Goal: Information Seeking & Learning: Stay updated

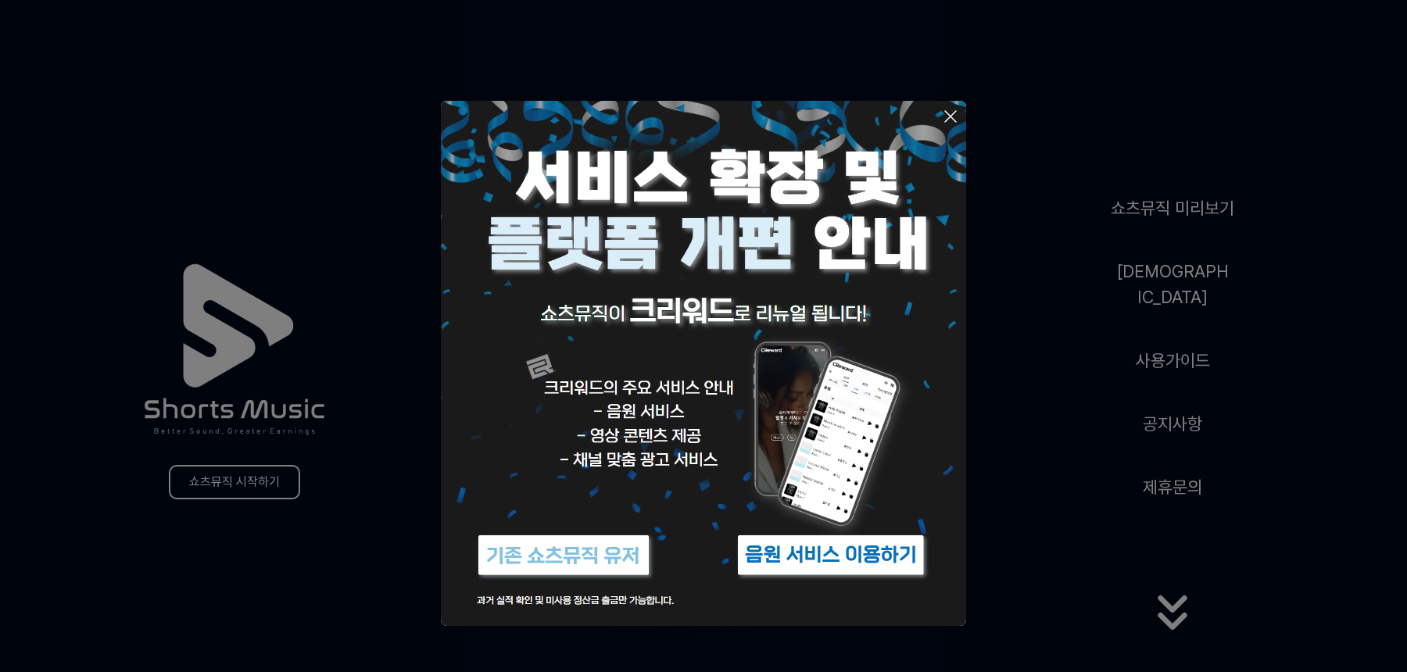
click at [581, 564] on img at bounding box center [563, 555] width 195 height 59
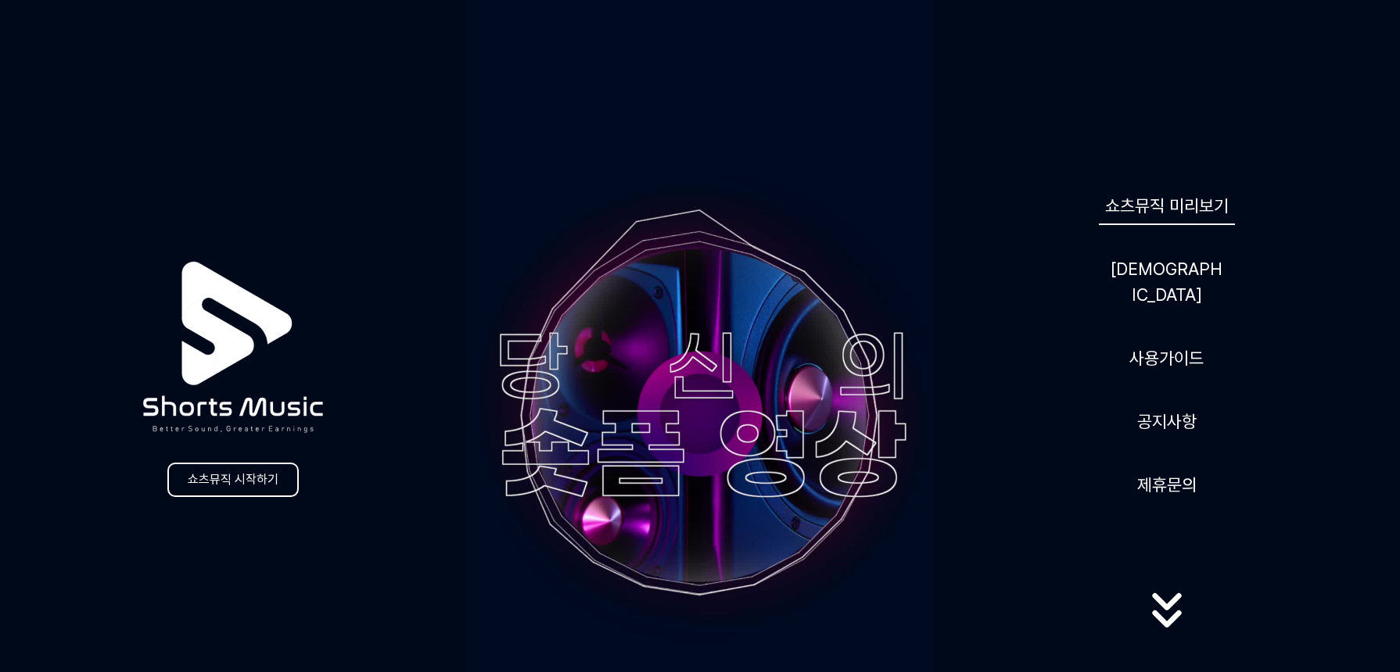
click at [1168, 221] on link "쇼츠뮤직 미리보기" at bounding box center [1167, 206] width 136 height 38
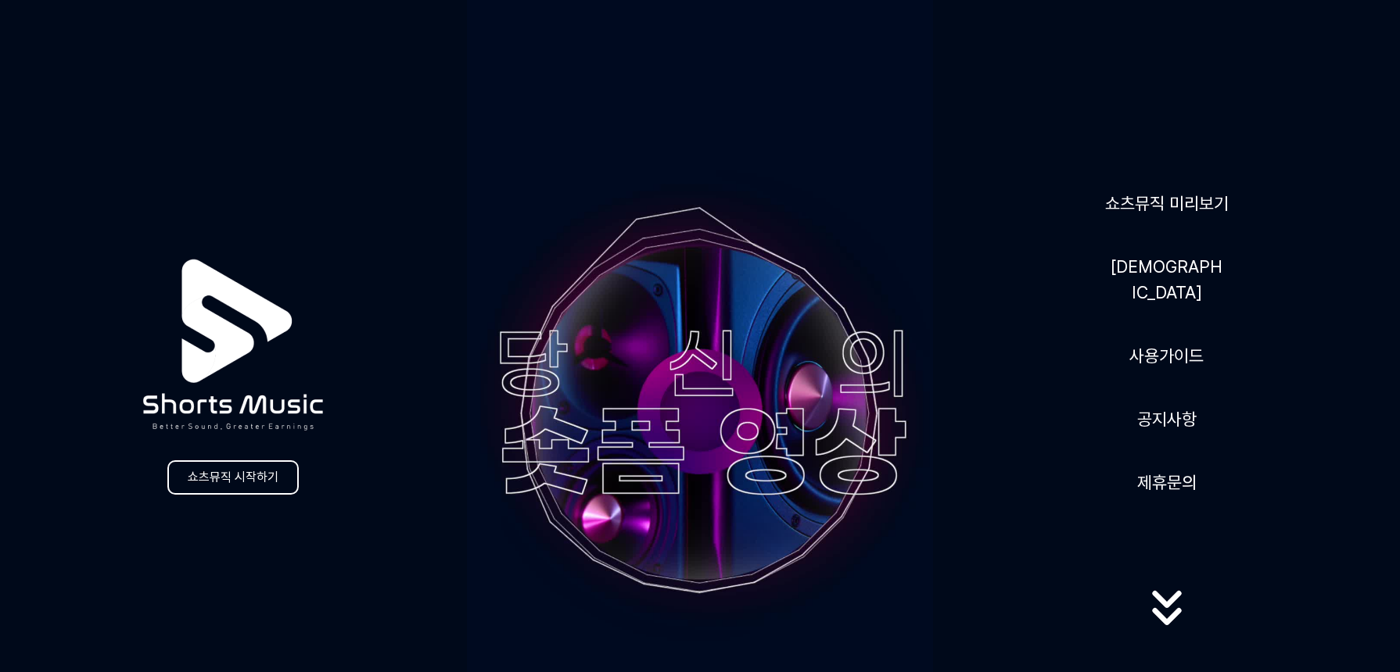
scroll to position [4, 0]
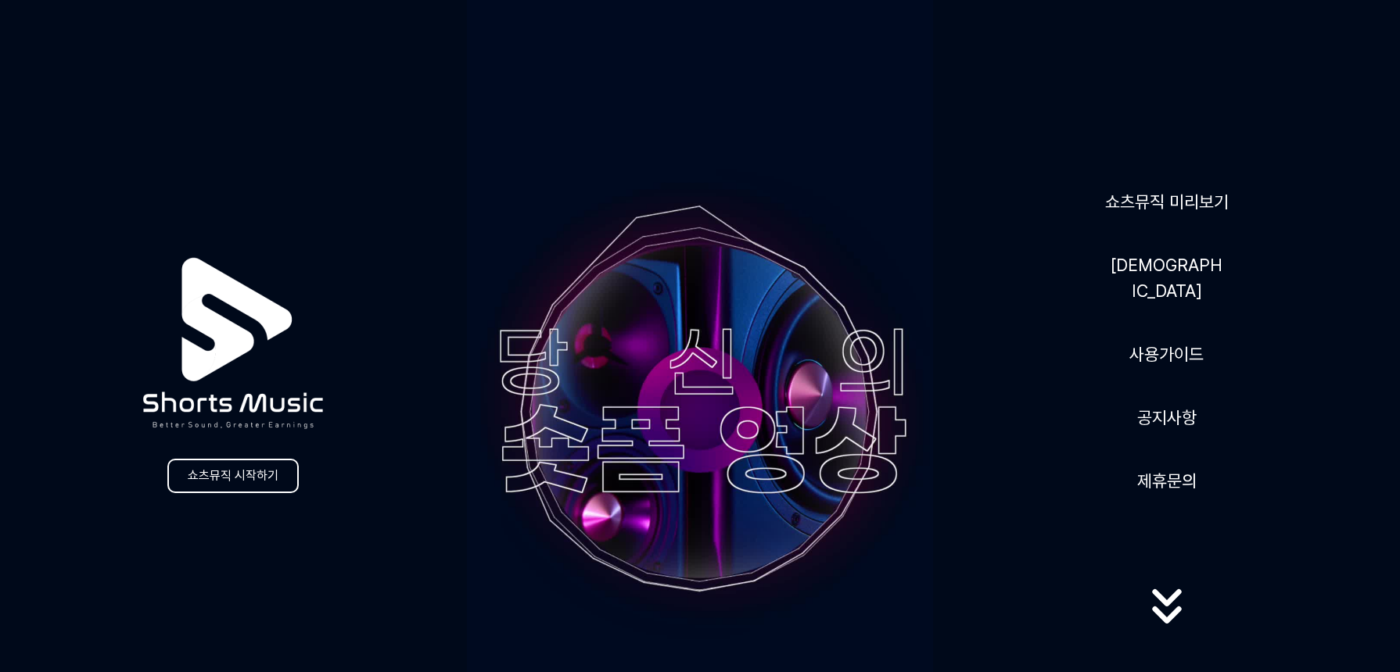
click at [759, 398] on video at bounding box center [700, 411] width 467 height 830
click at [1181, 272] on link "음원" at bounding box center [1166, 278] width 125 height 64
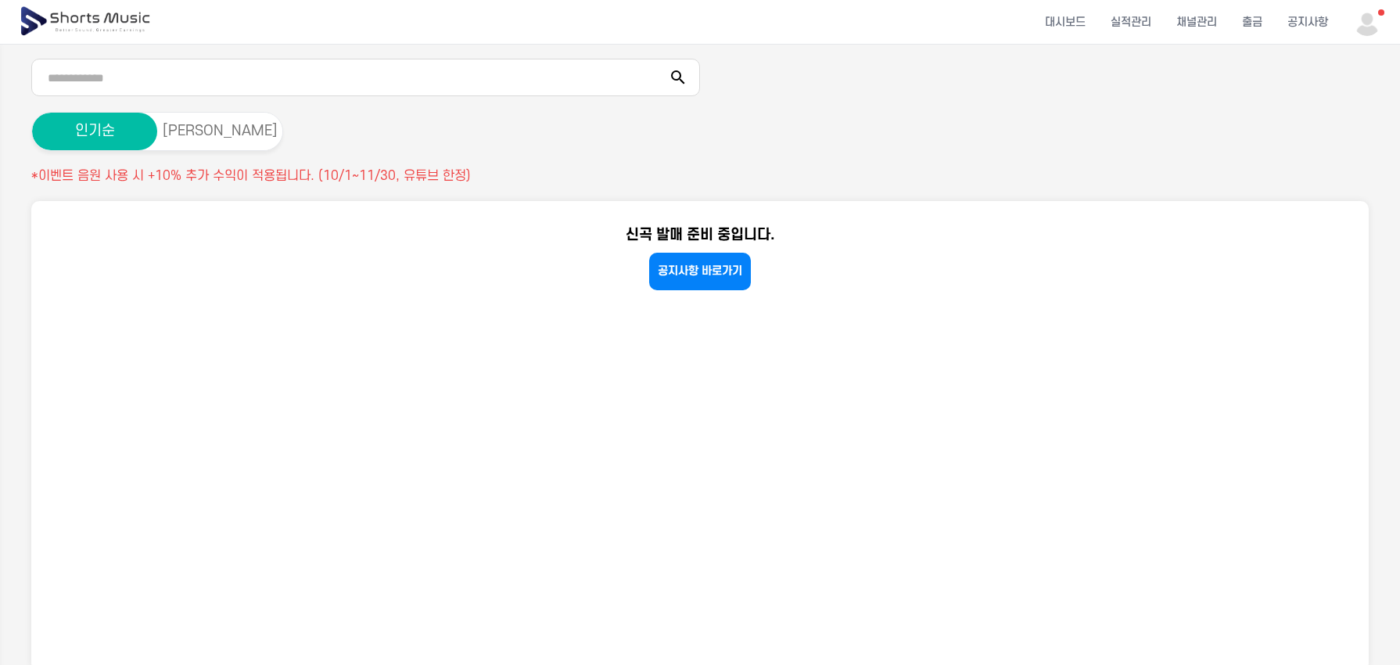
scroll to position [56, 0]
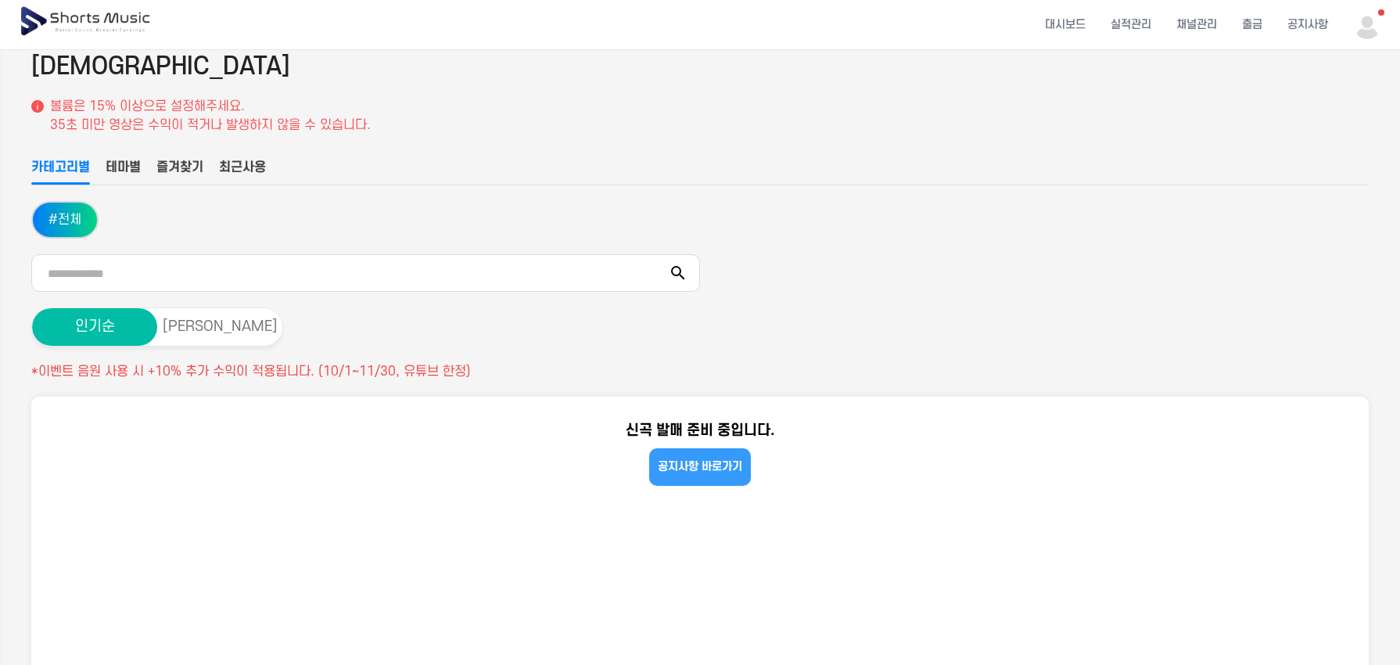
click at [678, 474] on link "공지사항 바로가기" at bounding box center [700, 467] width 102 height 38
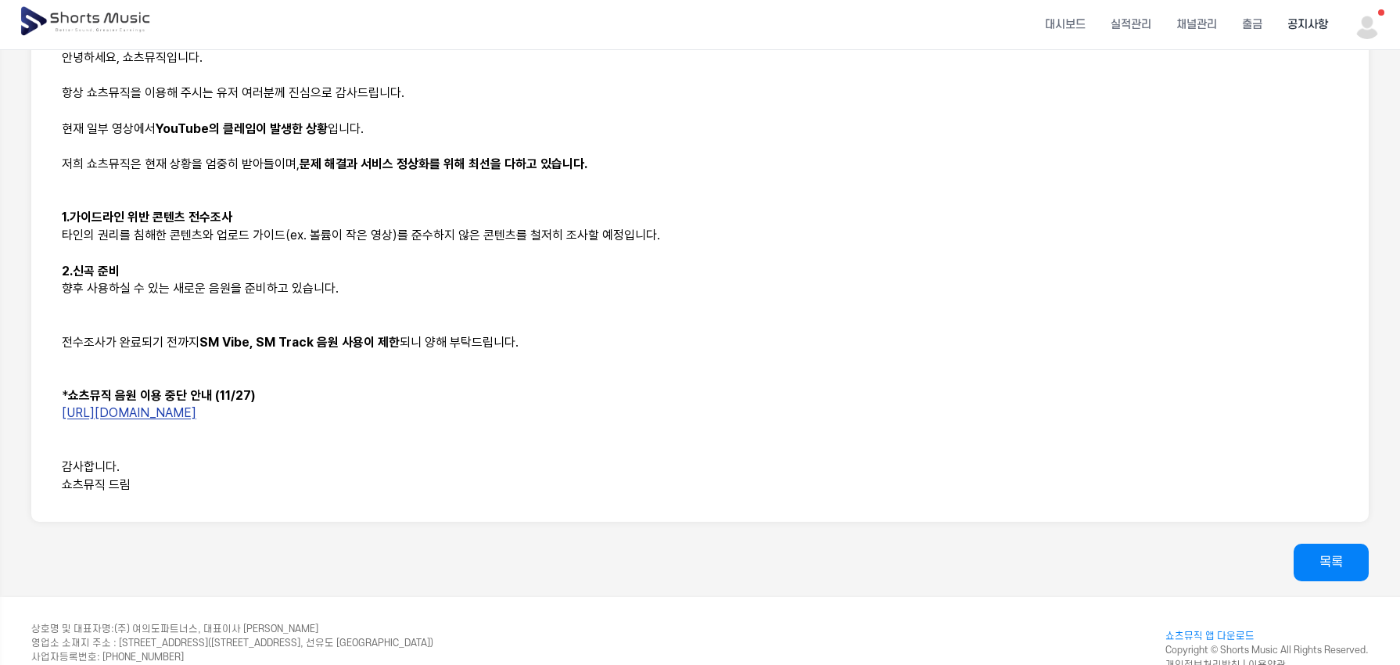
scroll to position [267, 0]
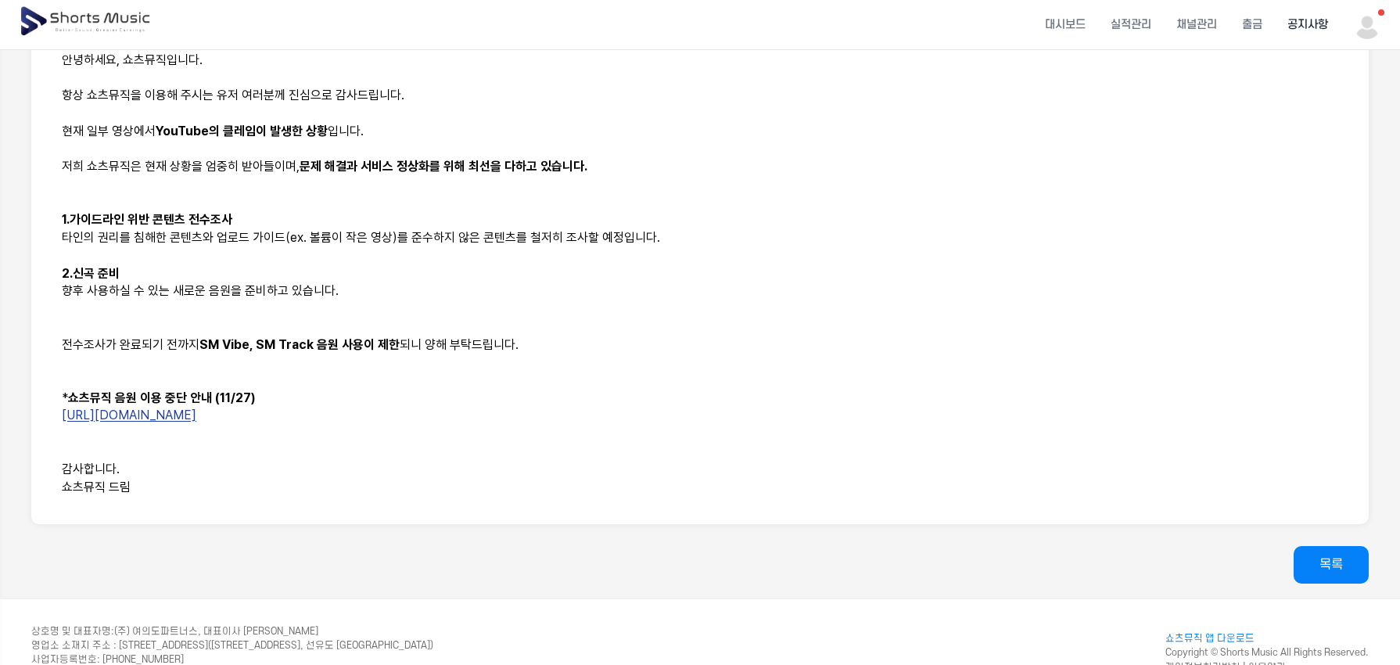
scroll to position [56, 0]
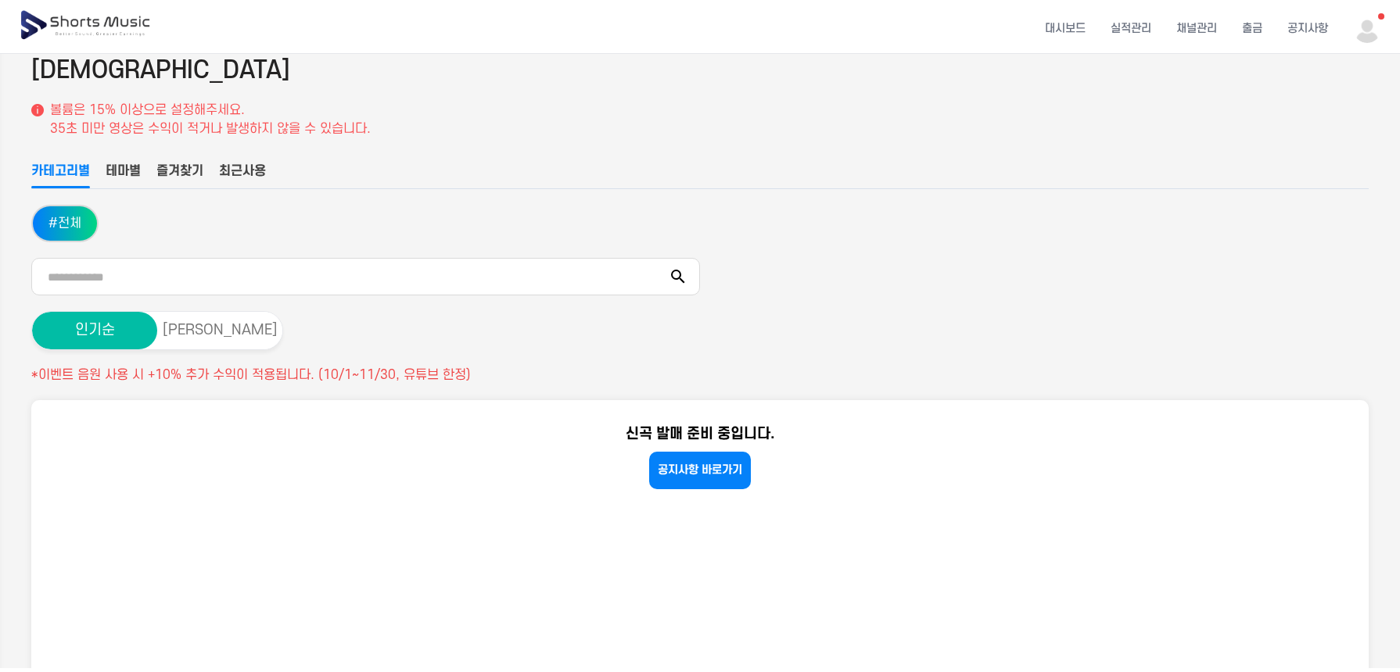
scroll to position [4, 0]
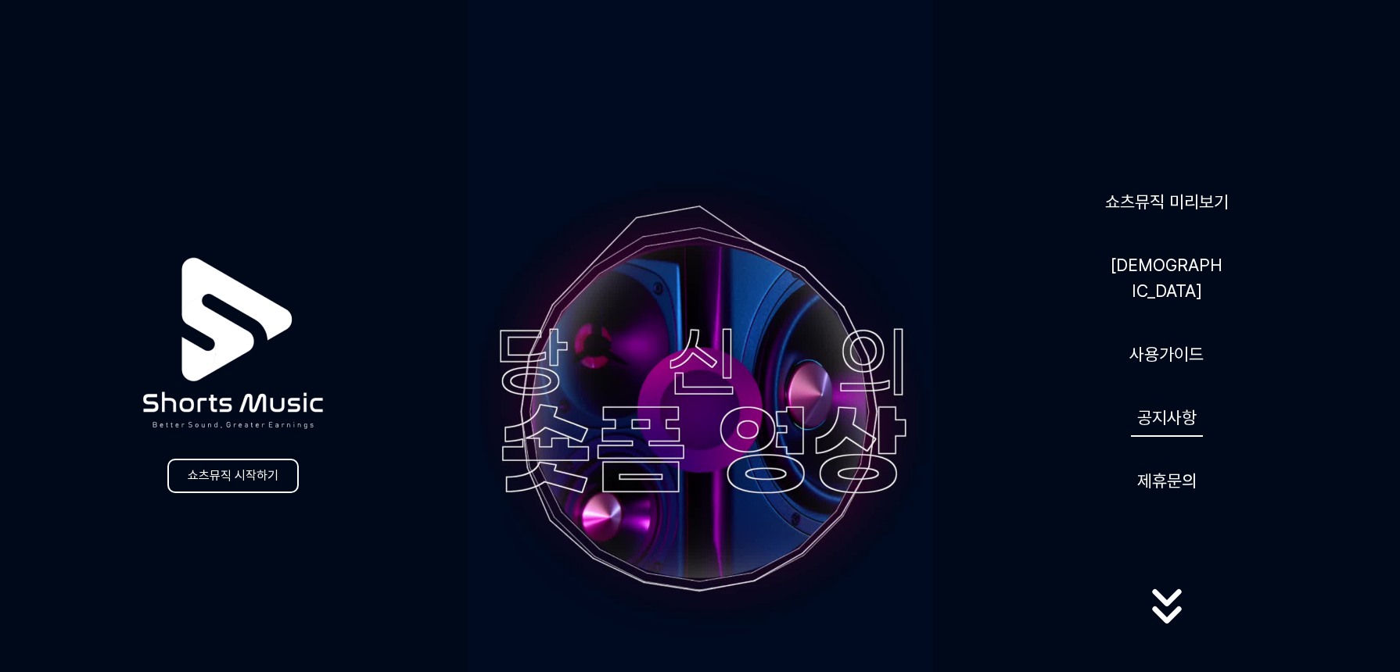
click at [1185, 403] on link "공지사항" at bounding box center [1167, 418] width 72 height 38
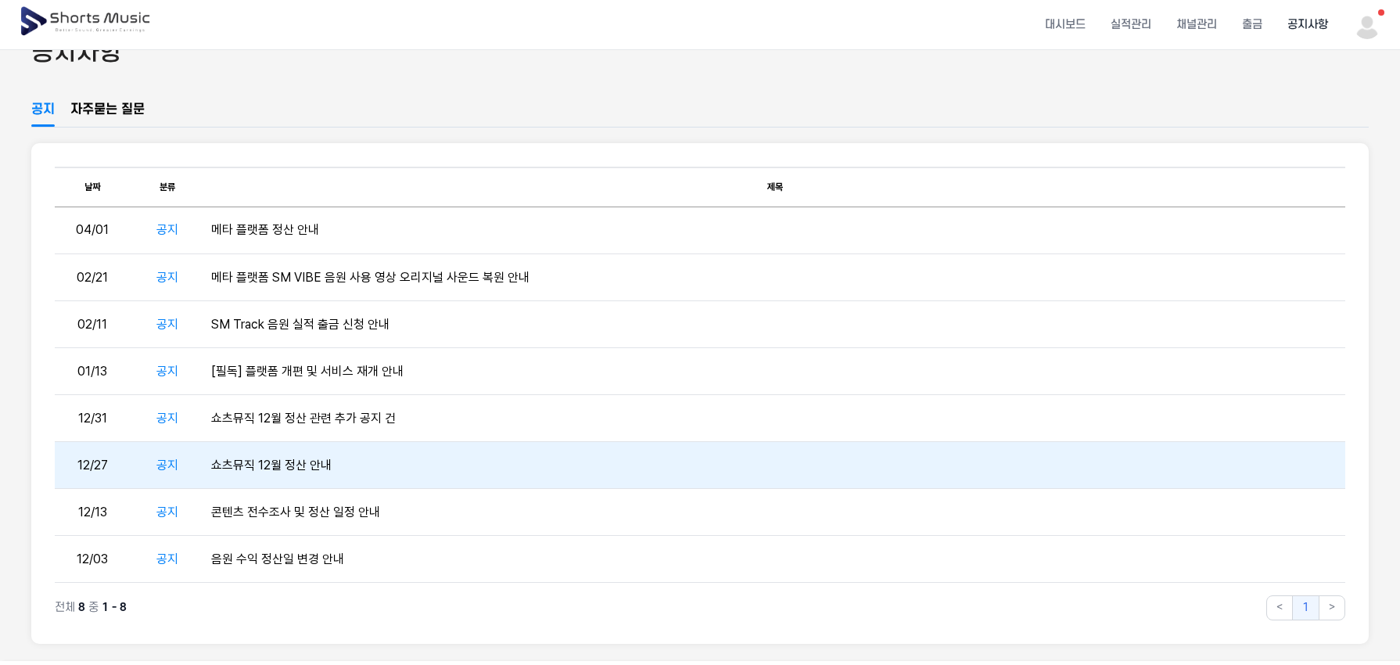
scroll to position [0, 8]
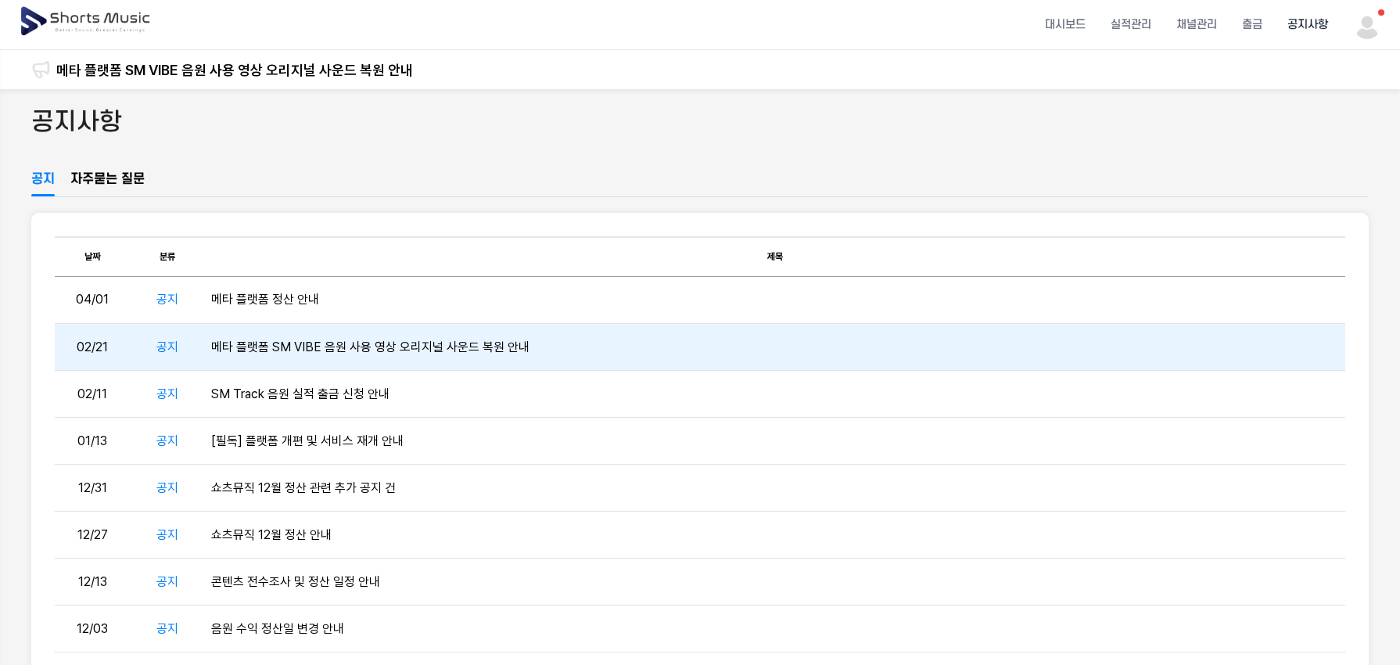
click at [565, 353] on td "메타 플랫폼 SM VIBE 음원 사용 영상 오리지널 사운드 복원 안내" at bounding box center [775, 347] width 1140 height 47
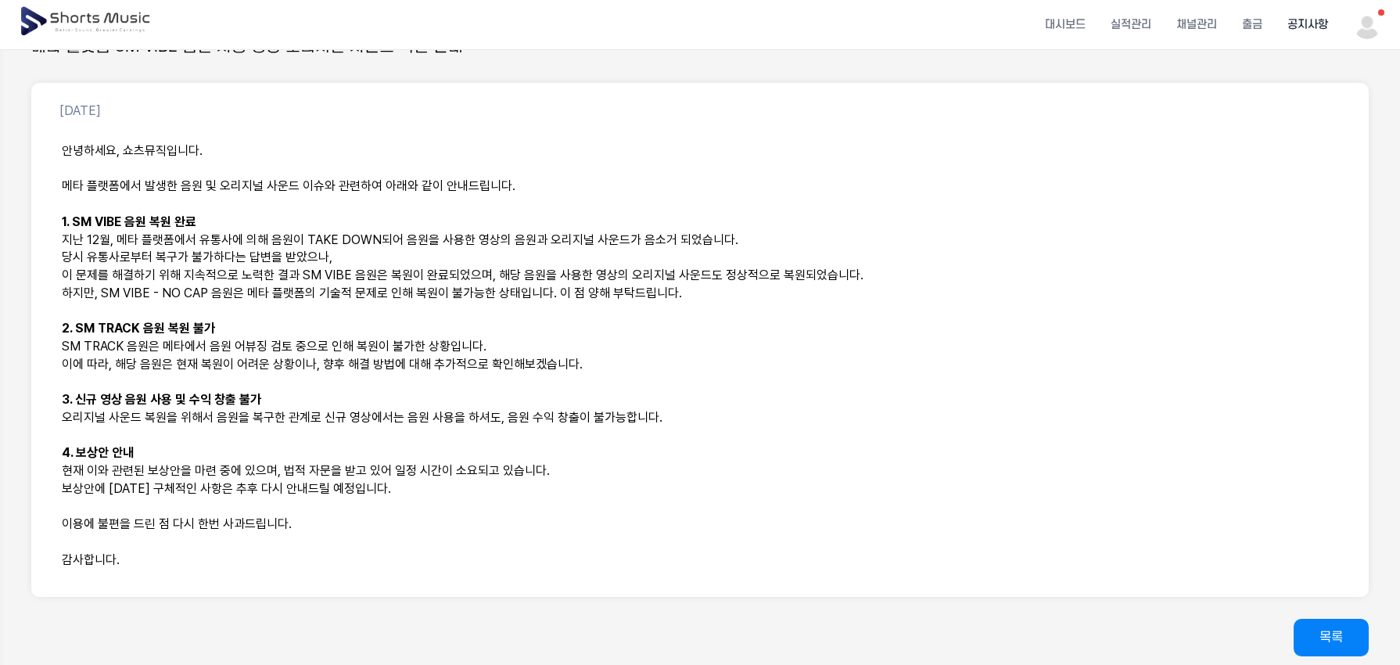
scroll to position [177, 0]
click at [630, 243] on p "지난 12월, 메타 플랫폼에서 유통사에 의해 음원이 TAKE DOWN되어 음원을 사용한 영상의 음원과 오리지널 사운드가 음소거 되었습니다." at bounding box center [700, 240] width 1276 height 18
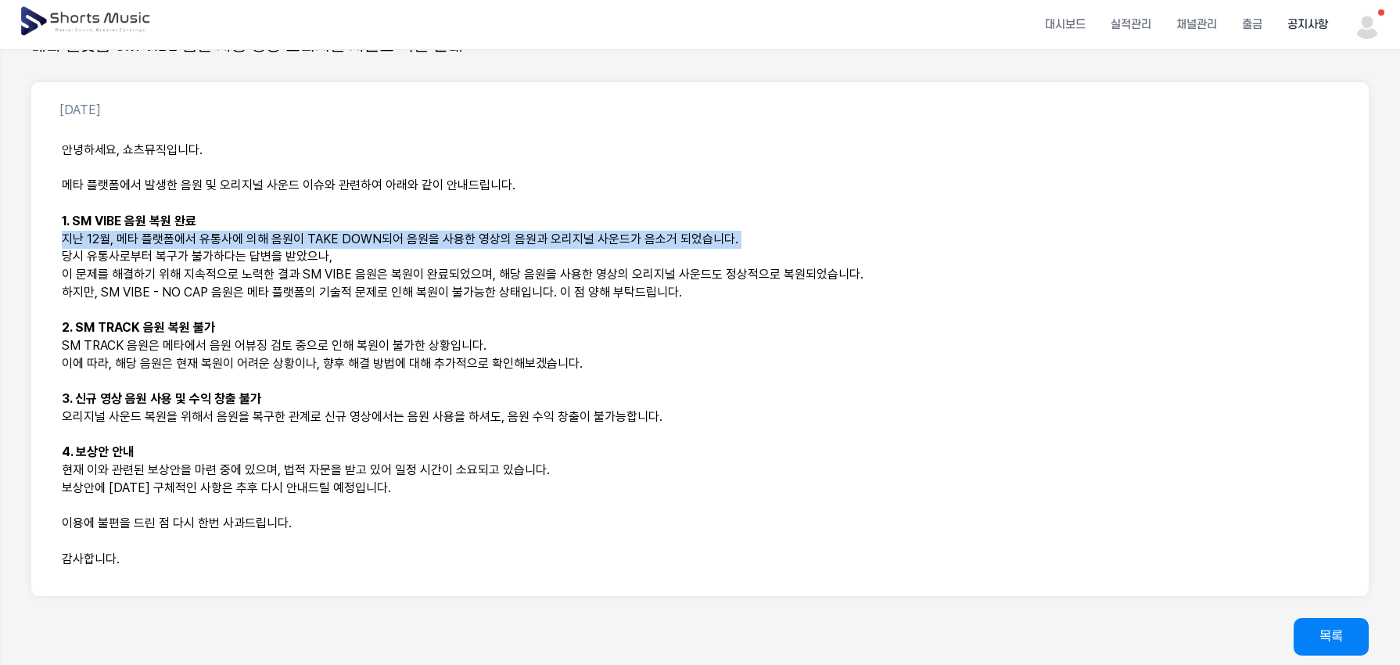
click at [630, 243] on p "지난 12월, 메타 플랫폼에서 유통사에 의해 음원이 TAKE DOWN되어 음원을 사용한 영상의 음원과 오리지널 사운드가 음소거 되었습니다." at bounding box center [700, 240] width 1276 height 18
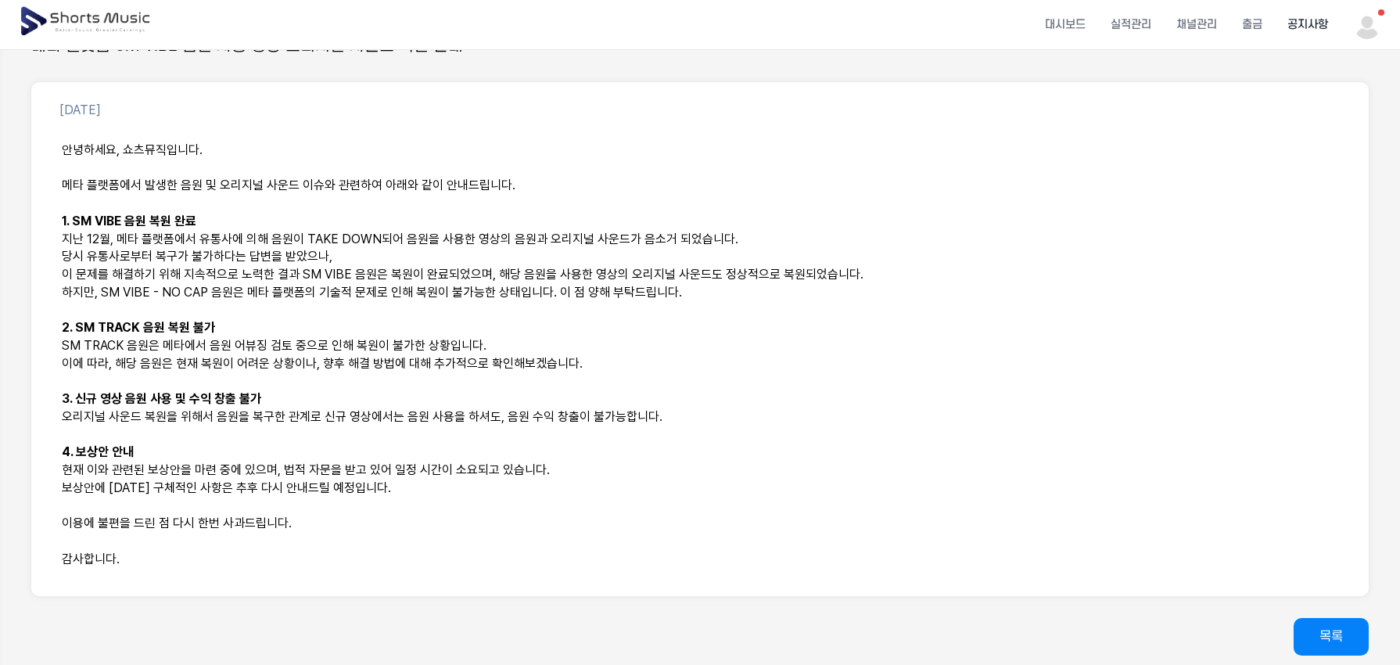
click at [611, 266] on p "이 문제를 해결하기 위해 지속적으로 노력한 결과 SM VIBE 음원은 복원이 완료되었으며, 해당 음원을 사용한 영상의 오리지널 사운드도 정상적…" at bounding box center [700, 275] width 1276 height 18
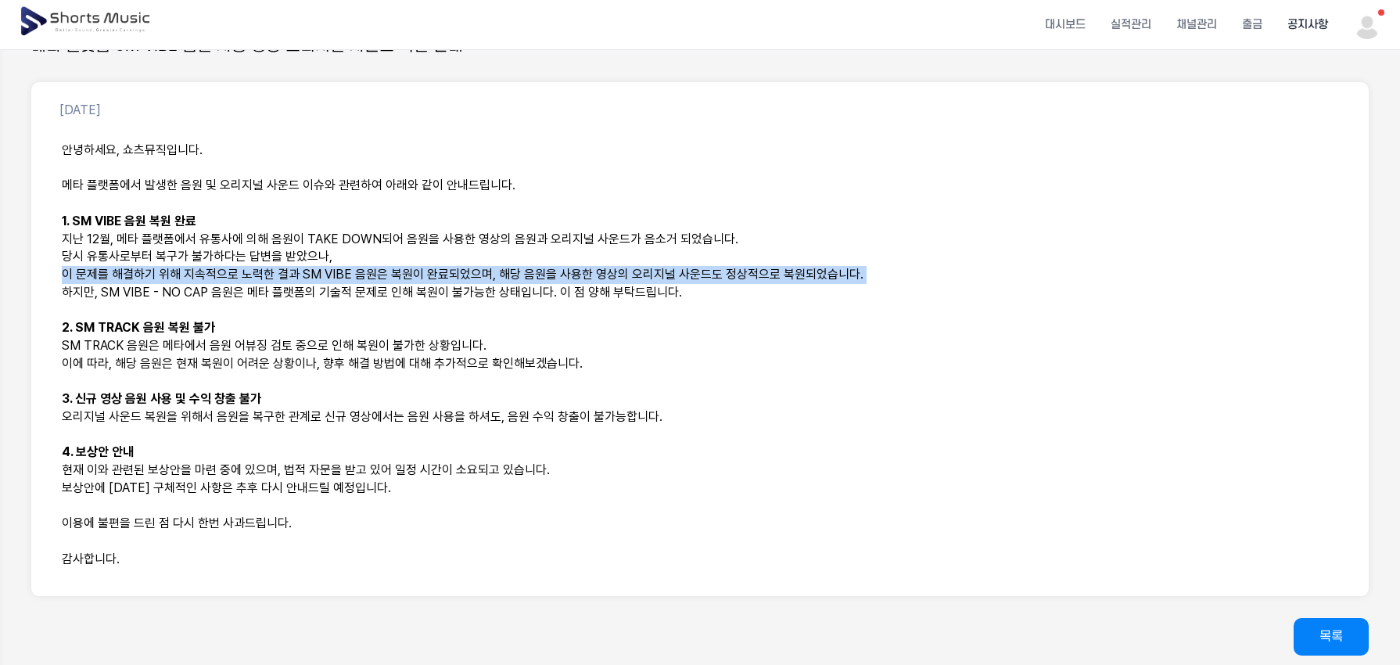
click at [611, 266] on p "이 문제를 해결하기 위해 지속적으로 노력한 결과 SM VIBE 음원은 복원이 완료되었으며, 해당 음원을 사용한 영상의 오리지널 사운드도 정상적…" at bounding box center [700, 275] width 1276 height 18
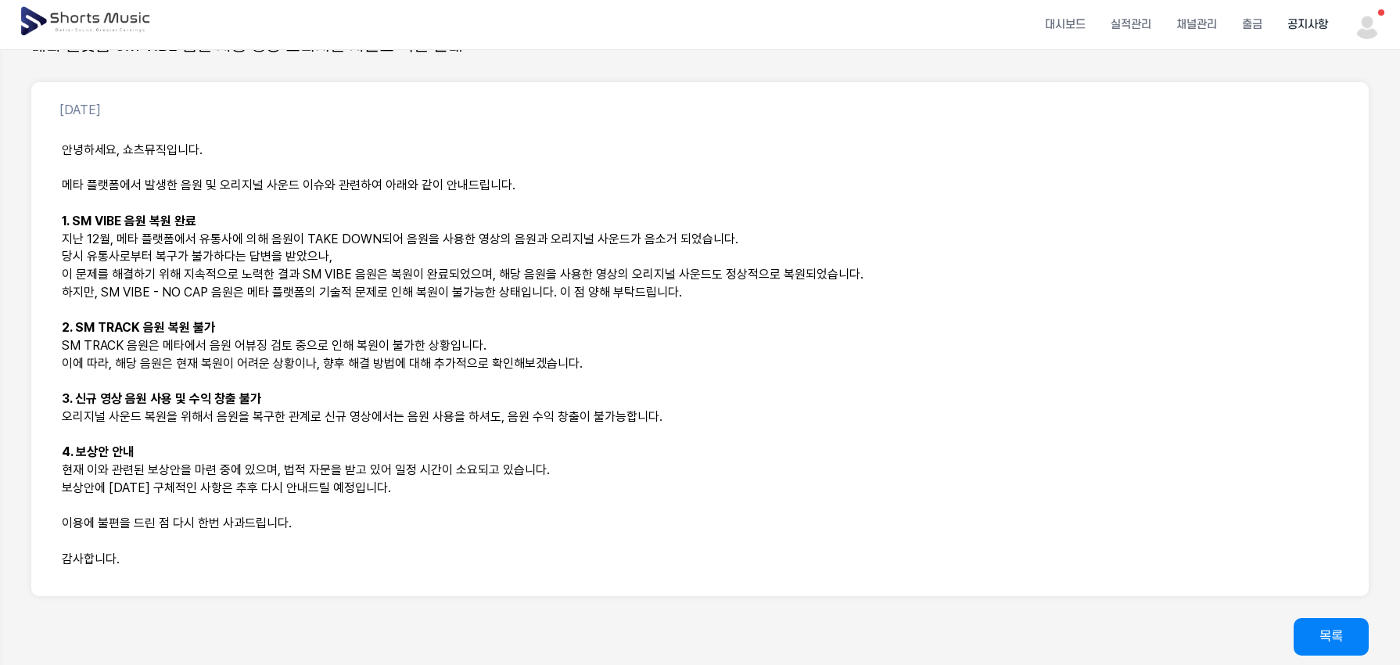
click at [602, 284] on p "하지만, SM VIBE - NO CAP 음원은 메타 플랫폼의 기술적 문제로 인해 복원이 불가능한 상태입니다. 이 점 양해 부탁드립니다." at bounding box center [700, 293] width 1276 height 18
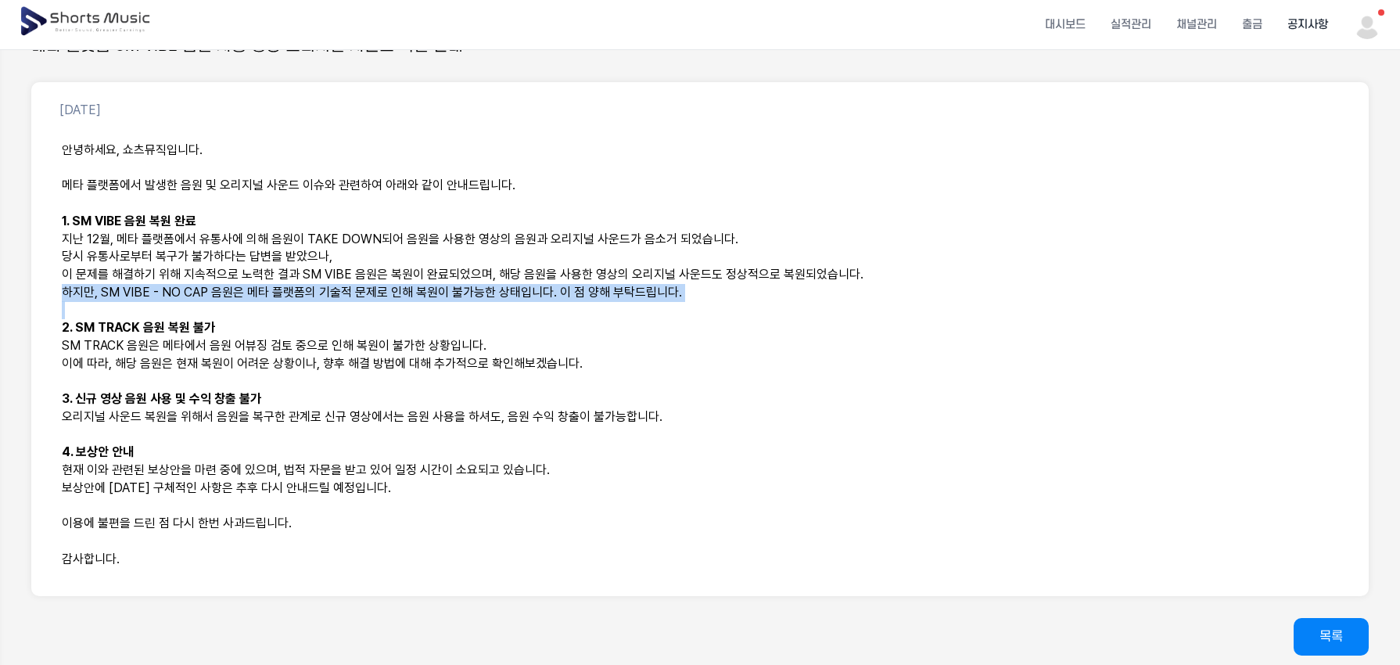
click at [602, 284] on p "하지만, SM VIBE - NO CAP 음원은 메타 플랫폼의 기술적 문제로 인해 복원이 불가능한 상태입니다. 이 점 양해 부탁드립니다." at bounding box center [700, 293] width 1276 height 18
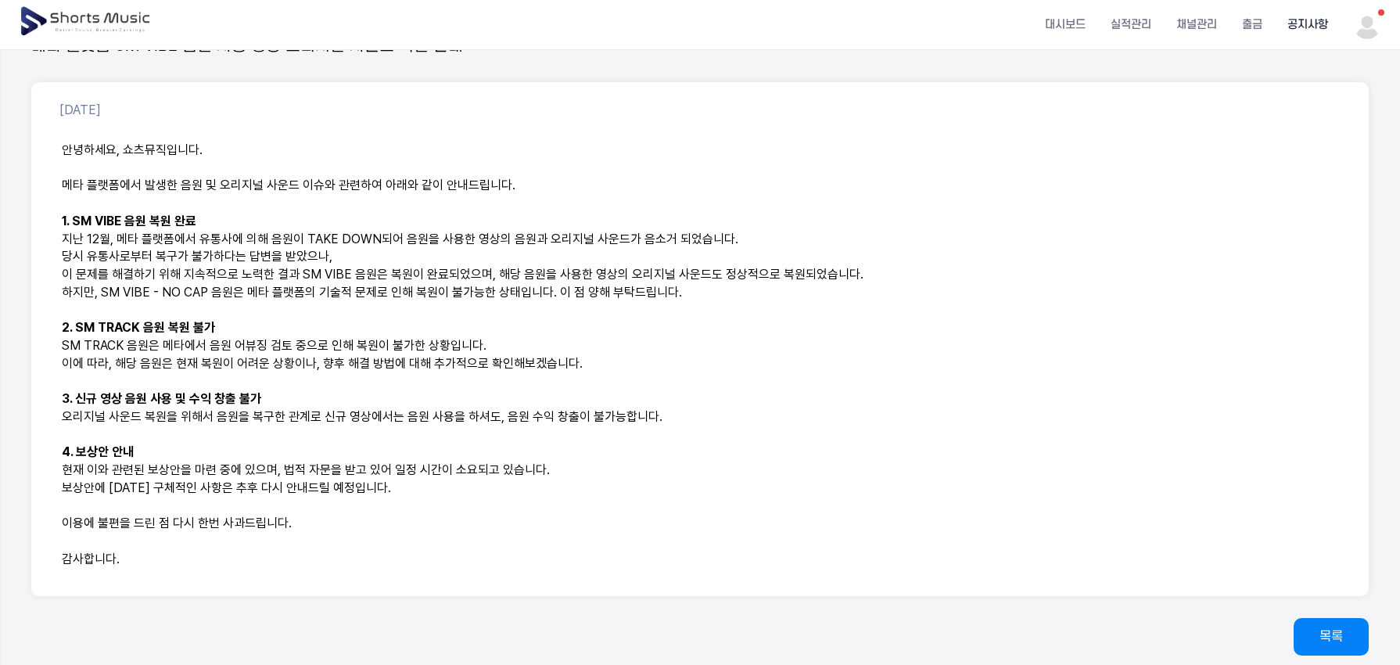
click at [633, 284] on p "하지만, SM VIBE - NO CAP 음원은 메타 플랫폼의 기술적 문제로 인해 복원이 불가능한 상태입니다. 이 점 양해 부탁드립니다." at bounding box center [700, 293] width 1276 height 18
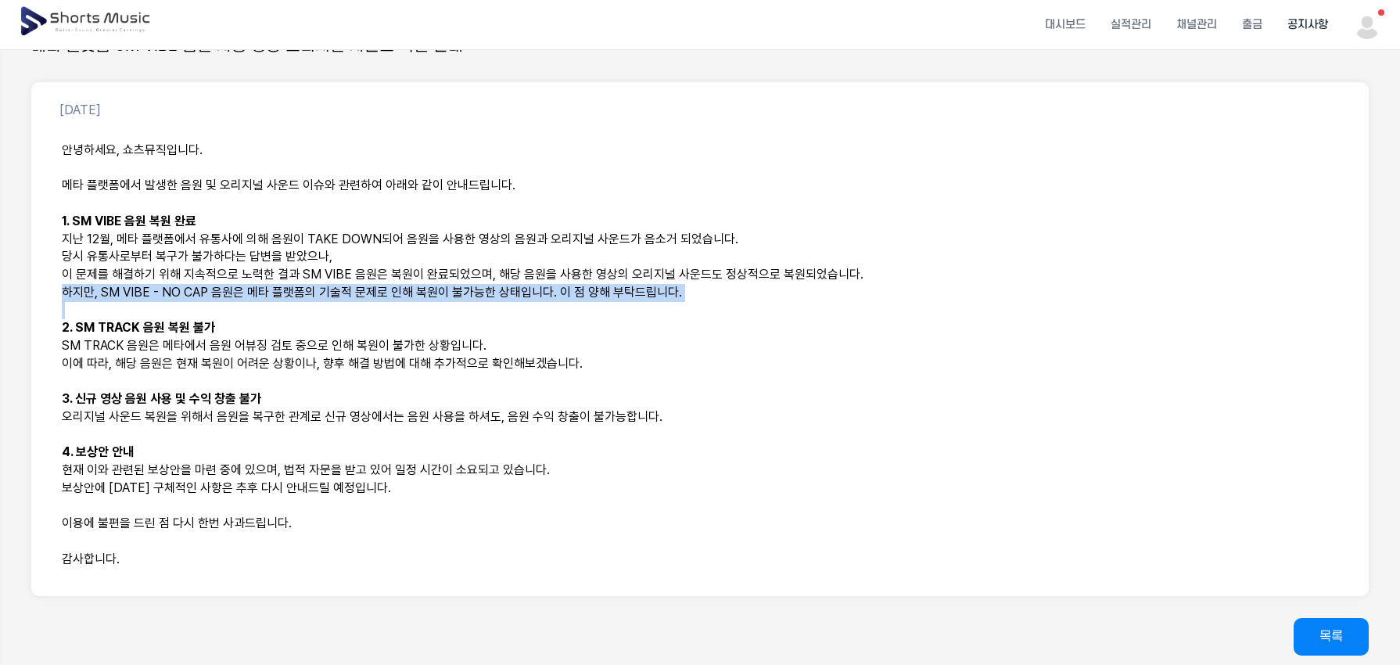
click at [633, 284] on p "하지만, SM VIBE - NO CAP 음원은 메타 플랫폼의 기술적 문제로 인해 복원이 불가능한 상태입니다. 이 점 양해 부탁드립니다." at bounding box center [700, 293] width 1276 height 18
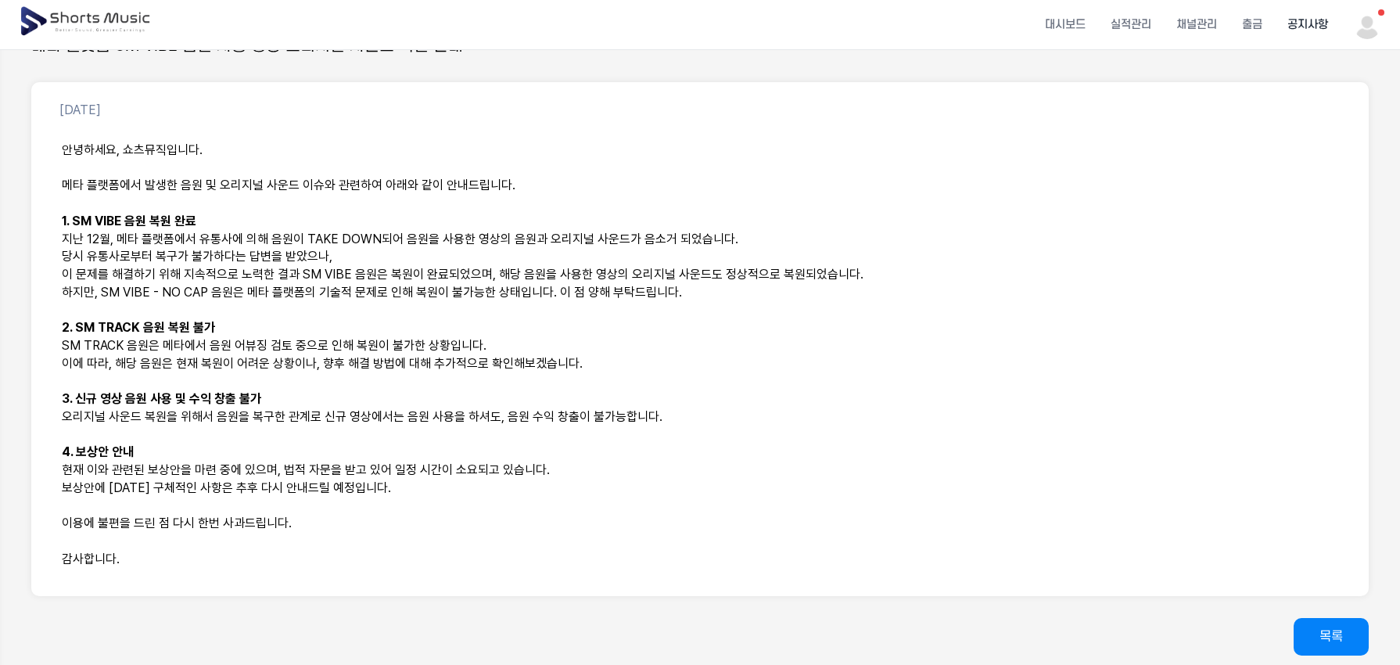
click at [606, 281] on p "이 문제를 해결하기 위해 지속적으로 노력한 결과 SM VIBE 음원은 복원이 완료되었으며, 해당 음원을 사용한 영상의 오리지널 사운드도 정상적…" at bounding box center [700, 275] width 1276 height 18
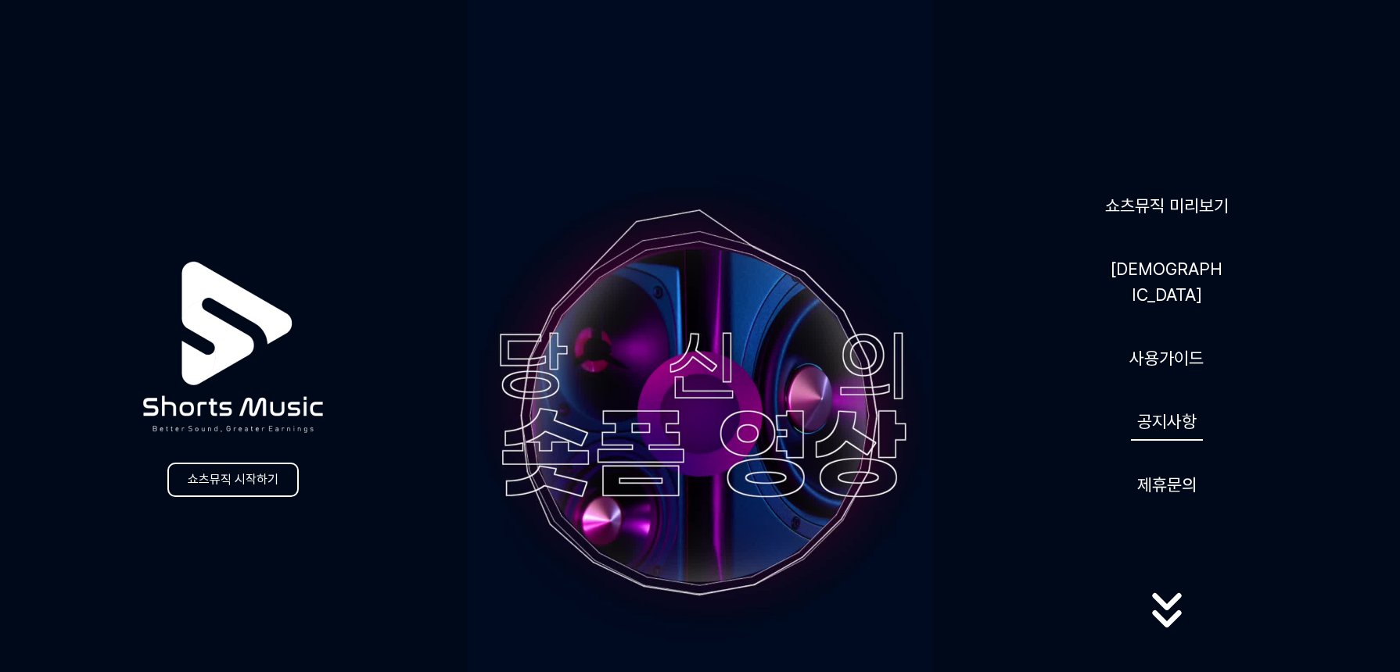
click at [1172, 422] on link "공지사항" at bounding box center [1167, 422] width 72 height 38
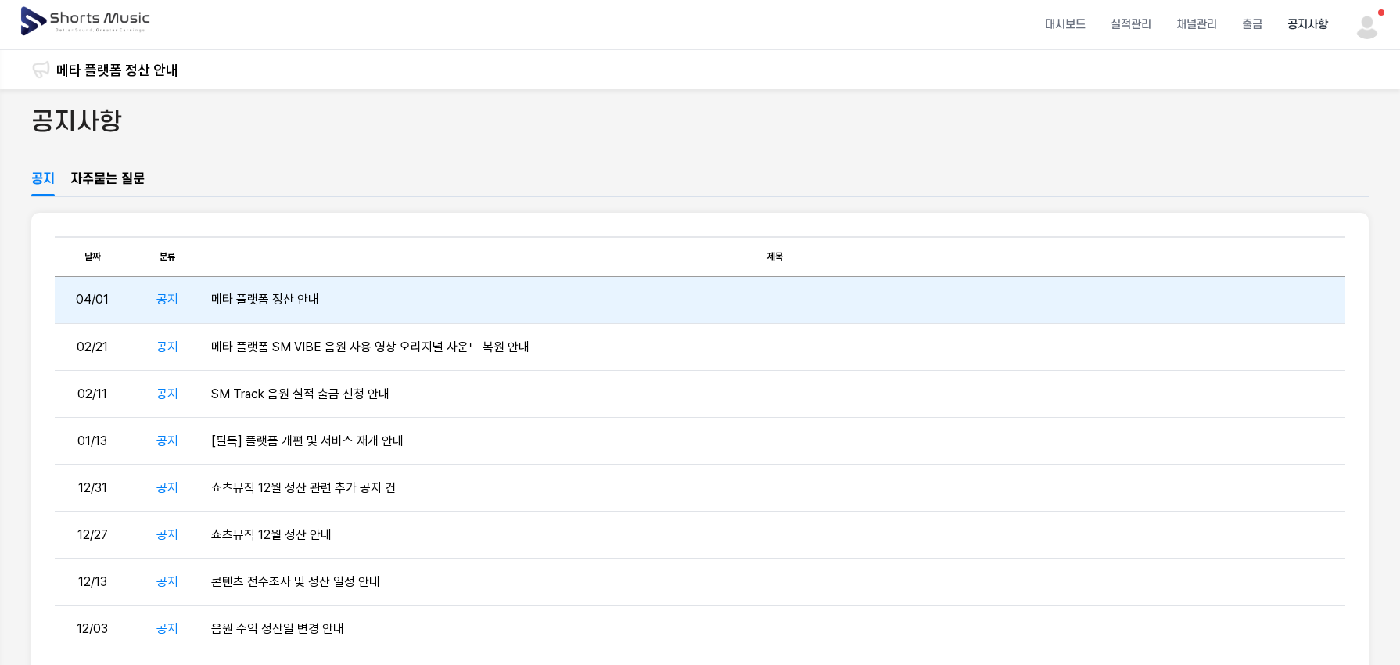
click at [423, 302] on td "메타 플랫폼 정산 안내" at bounding box center [775, 300] width 1140 height 47
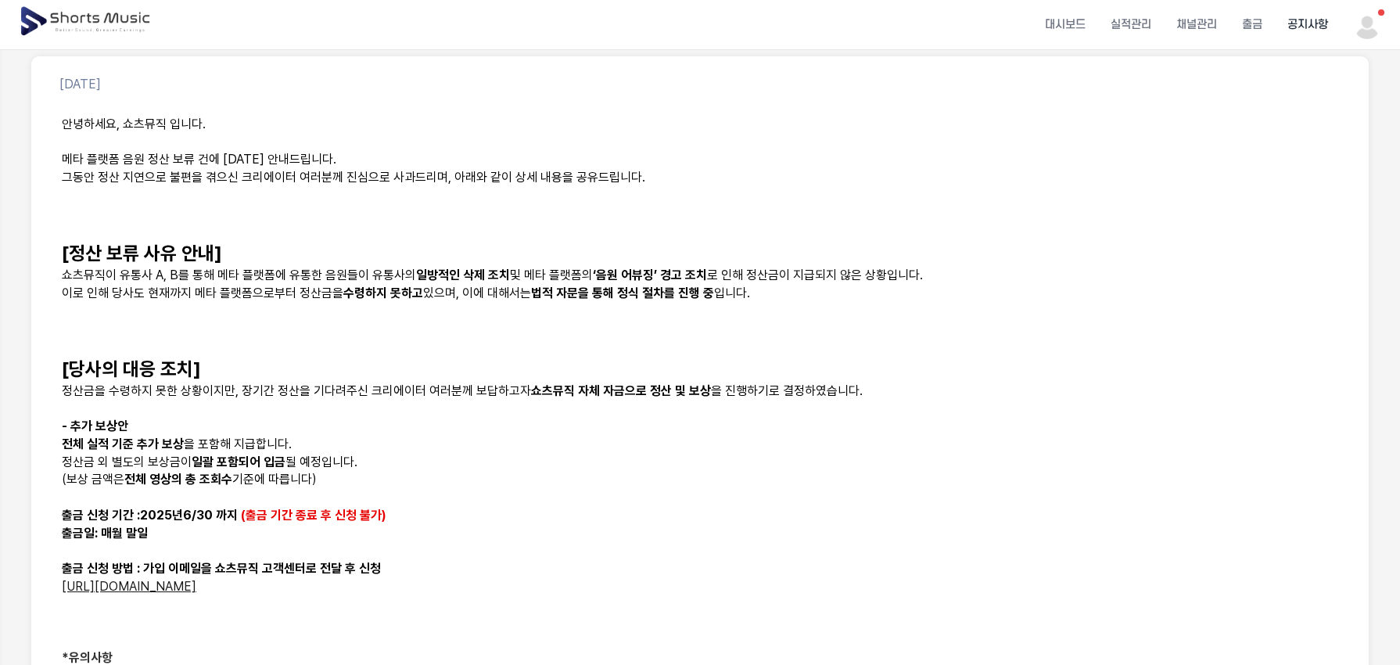
scroll to position [202, 0]
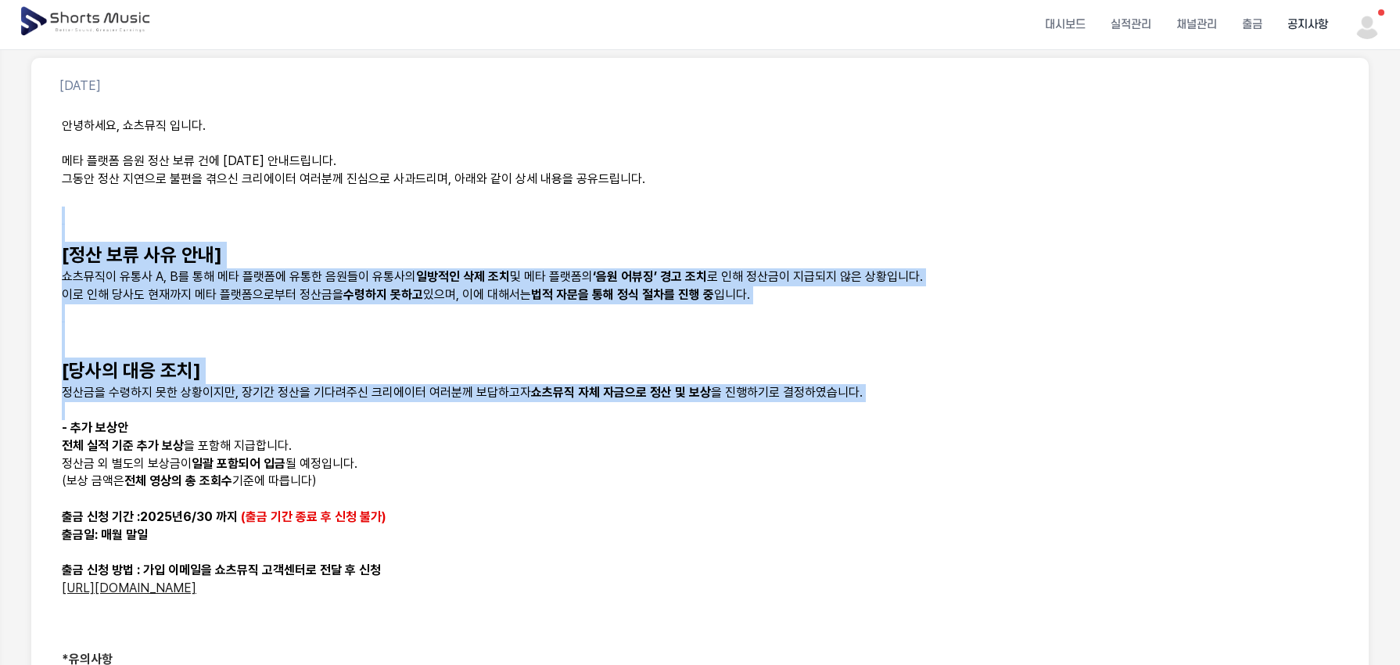
drag, startPoint x: 260, startPoint y: 217, endPoint x: 425, endPoint y: 404, distance: 249.3
click at [425, 404] on div "안녕하세요, 쇼츠뮤직 입니다. 메타 플랫폼 음원 정산 보류 건에 대한 안내드립니다. 그동안 정산 지연으로 불편을 겪으신 크리에이터 여러분께 진…" at bounding box center [700, 508] width 1300 height 801
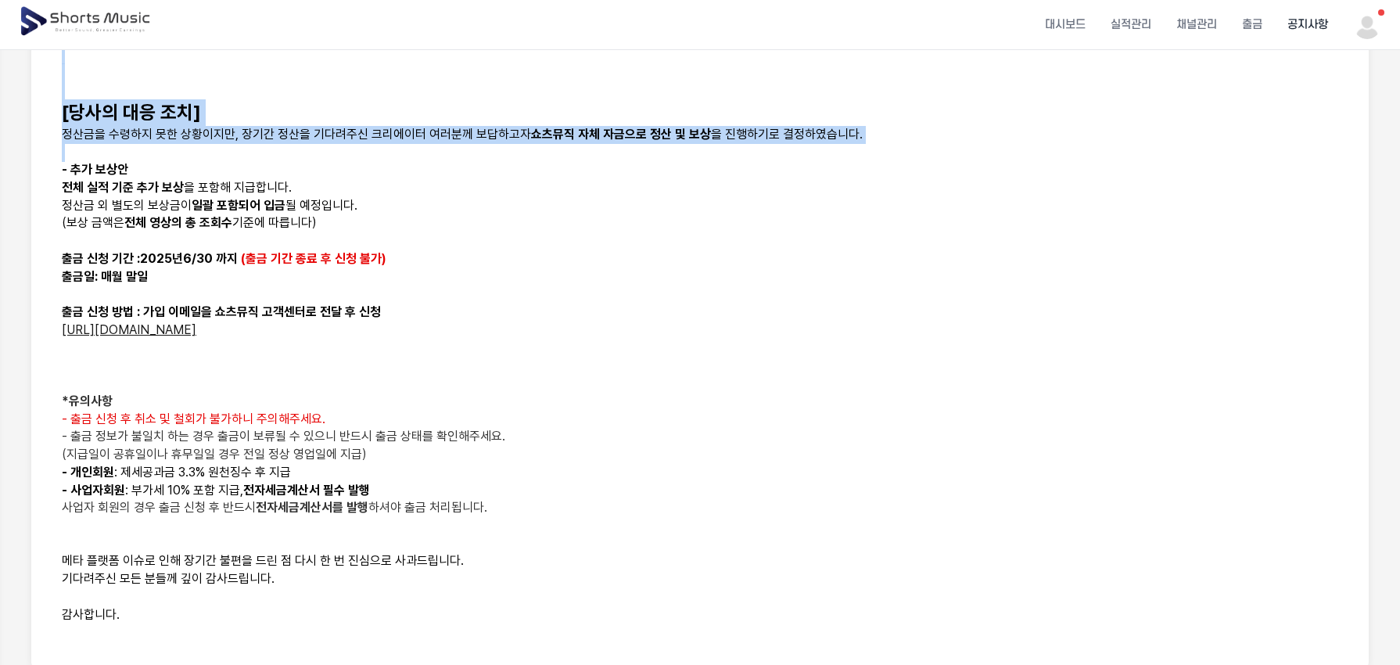
scroll to position [518, 0]
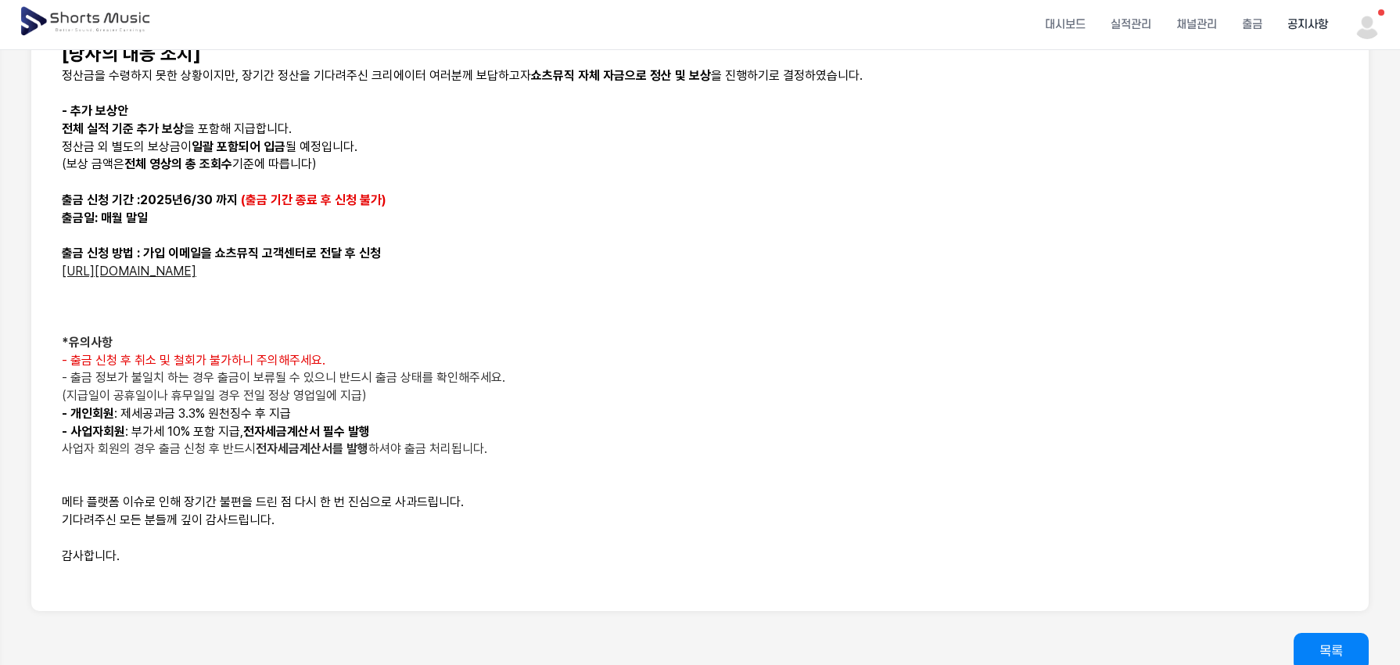
click at [483, 328] on p at bounding box center [700, 325] width 1276 height 18
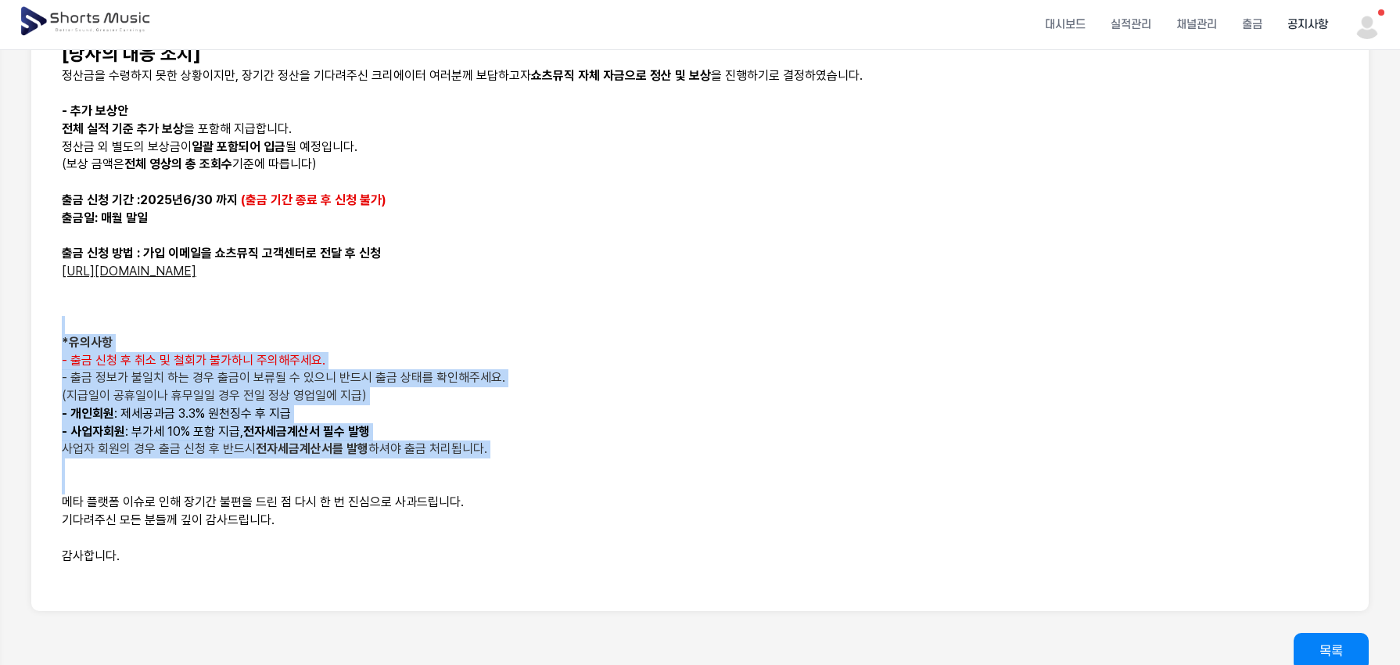
drag, startPoint x: 461, startPoint y: 331, endPoint x: 497, endPoint y: 482, distance: 155.0
click at [497, 482] on div "안녕하세요, 쇼츠뮤직 입니다. 메타 플랫폼 음원 정산 보류 건에 대한 안내드립니다. 그동안 정산 지연으로 불편을 겪으신 크리에이터 여러분께 진…" at bounding box center [700, 191] width 1300 height 801
click at [497, 482] on p at bounding box center [700, 485] width 1276 height 18
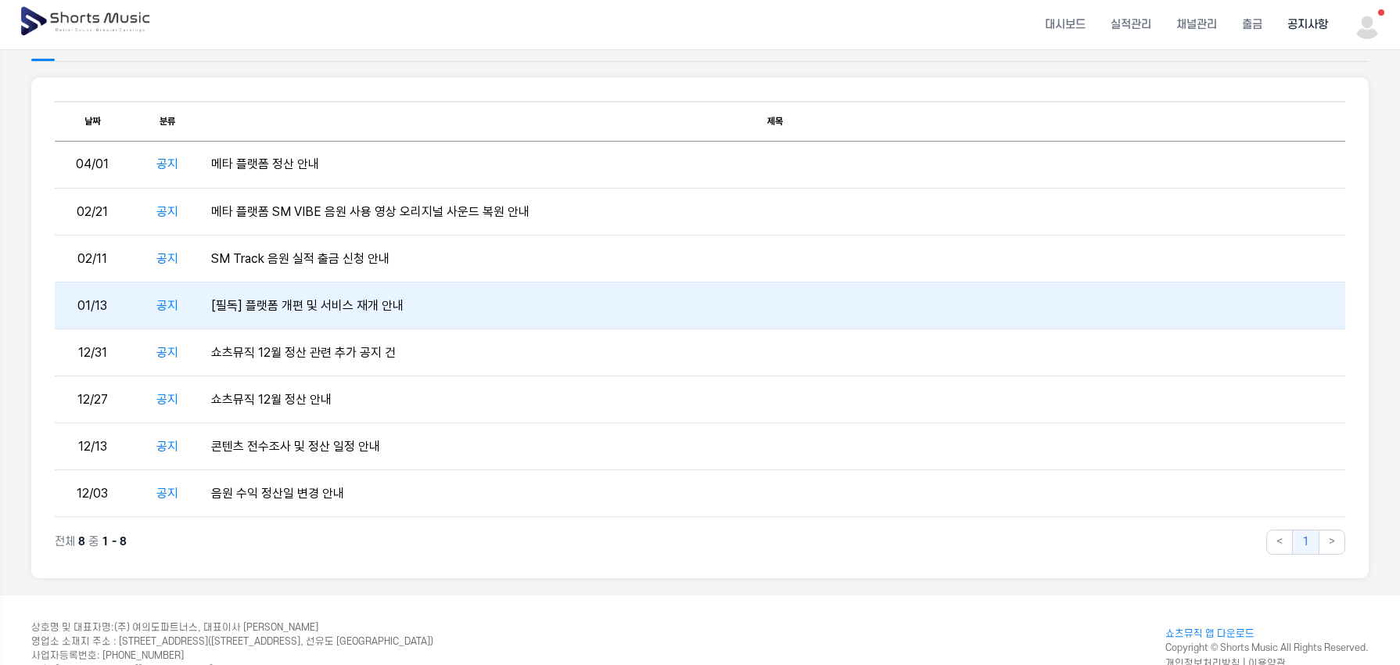
scroll to position [145, 0]
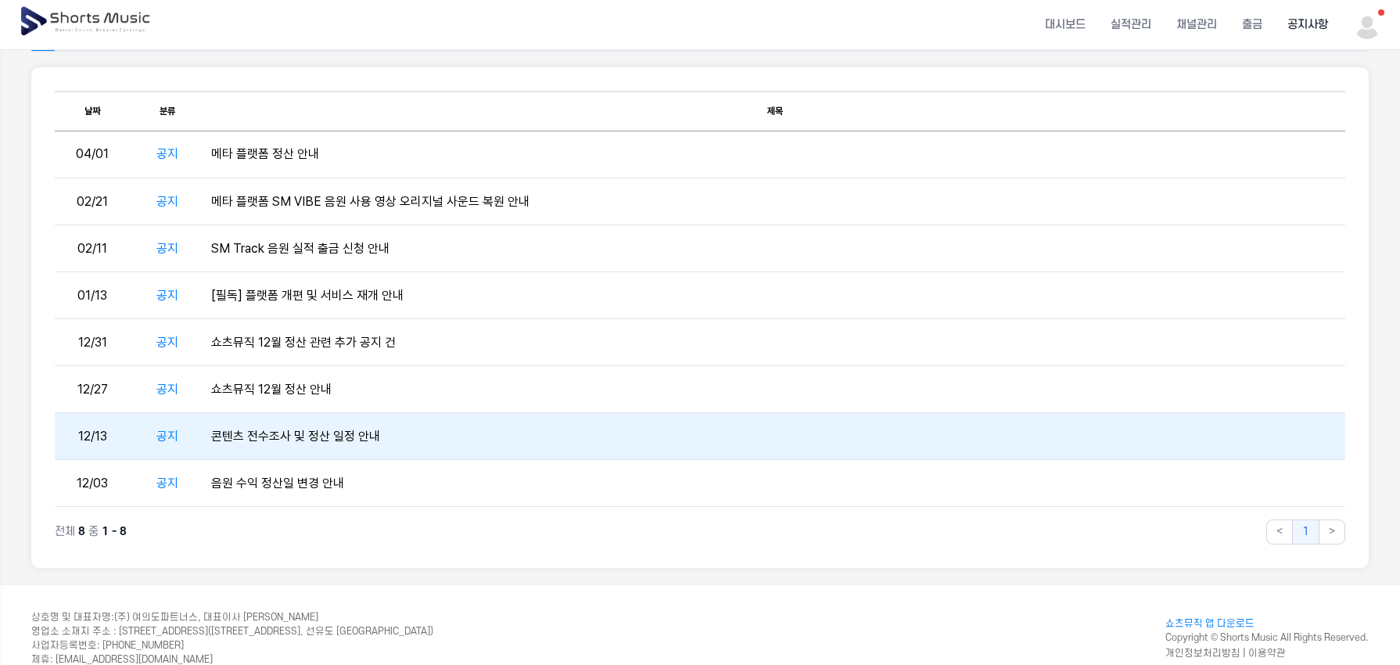
click at [648, 425] on td "콘텐츠 전수조사 및 정산 일정 안내" at bounding box center [775, 436] width 1140 height 47
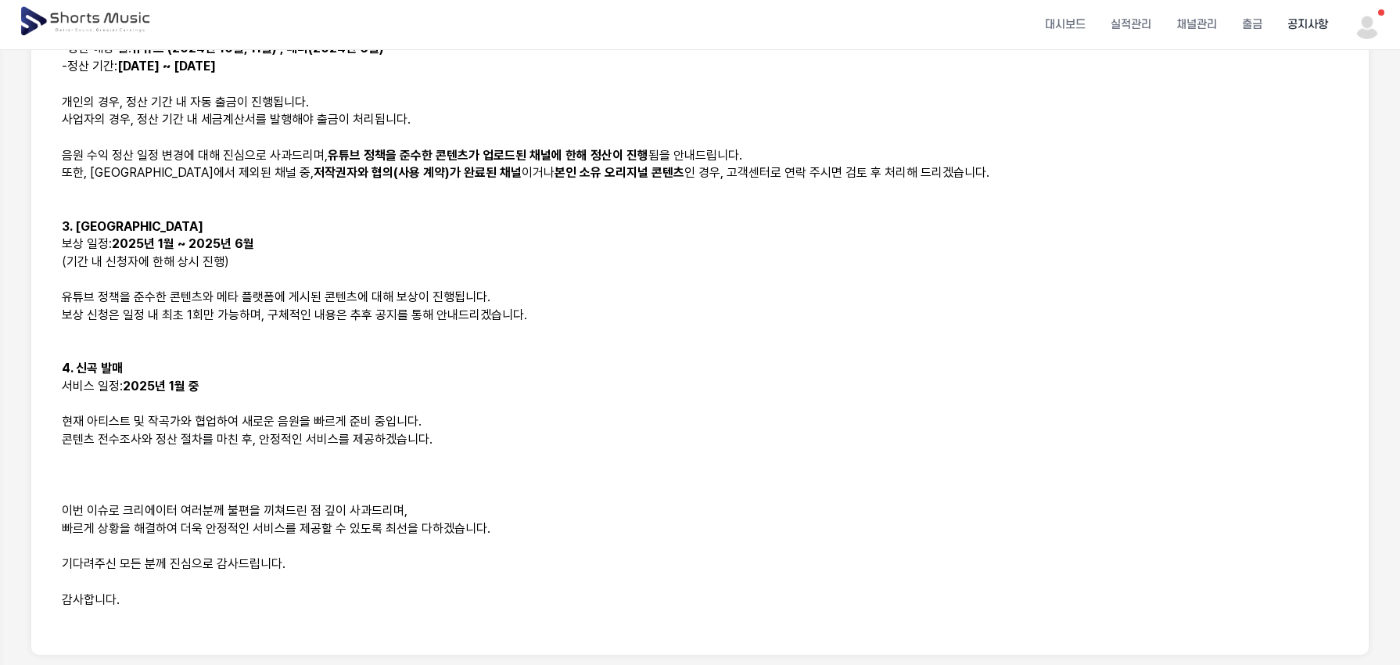
scroll to position [509, 0]
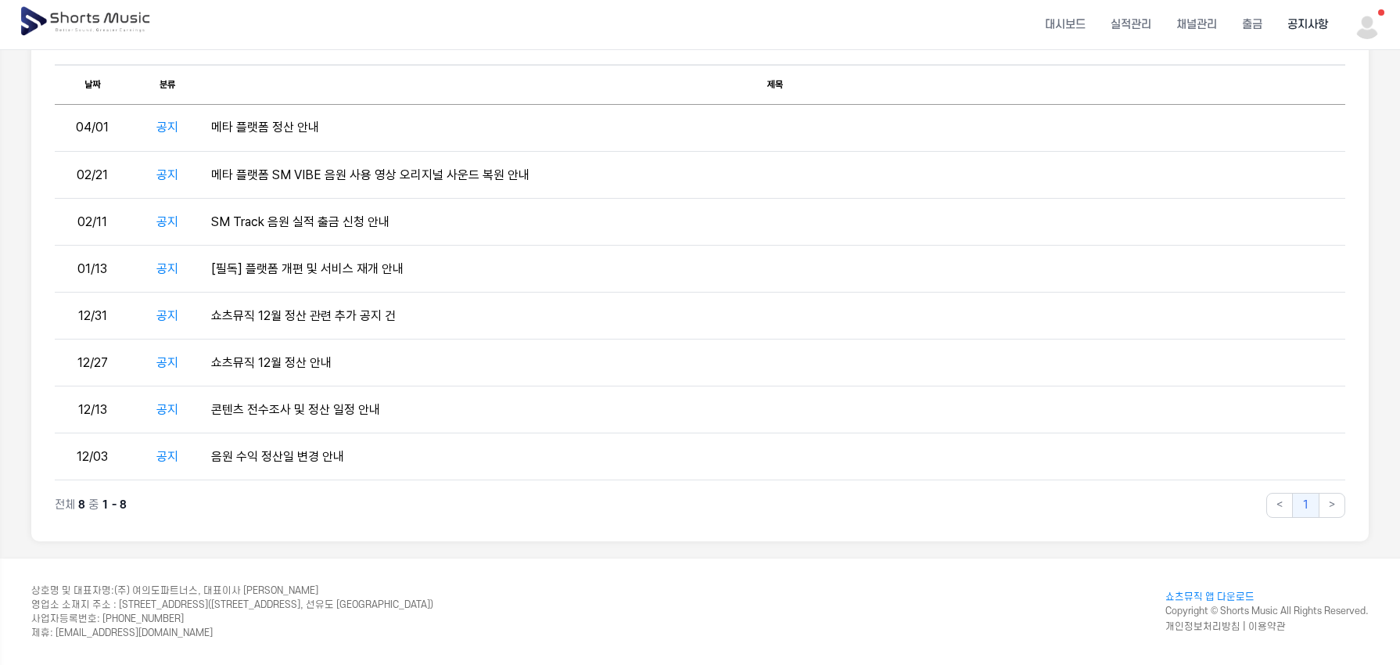
scroll to position [145, 0]
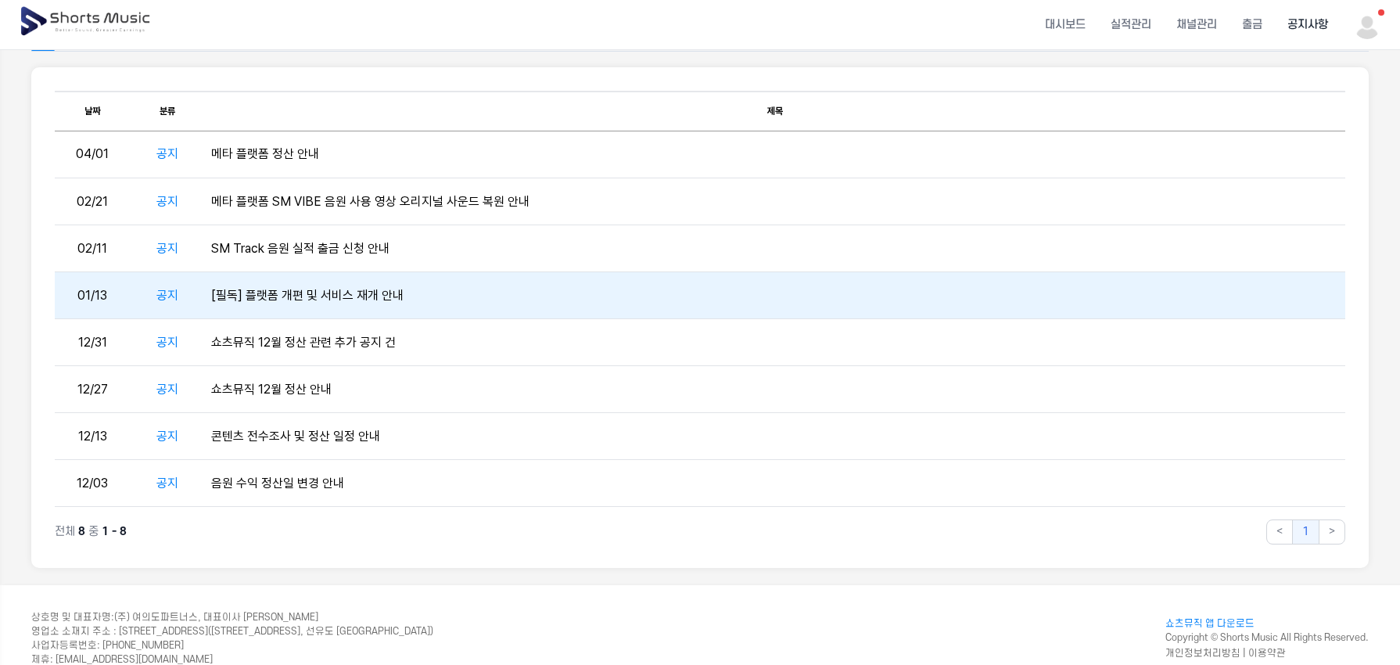
click at [571, 298] on td "[필독] 플랫폼 개편 및 서비스 재개 안내" at bounding box center [775, 295] width 1140 height 47
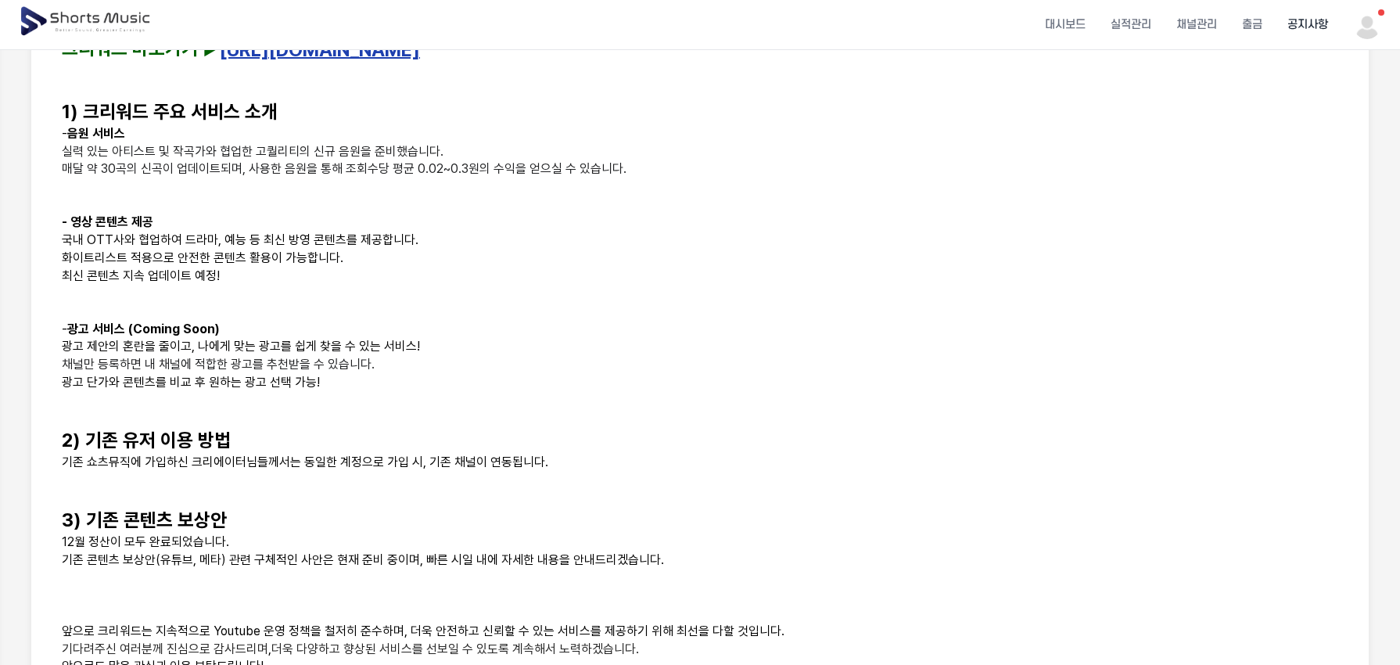
scroll to position [348, 0]
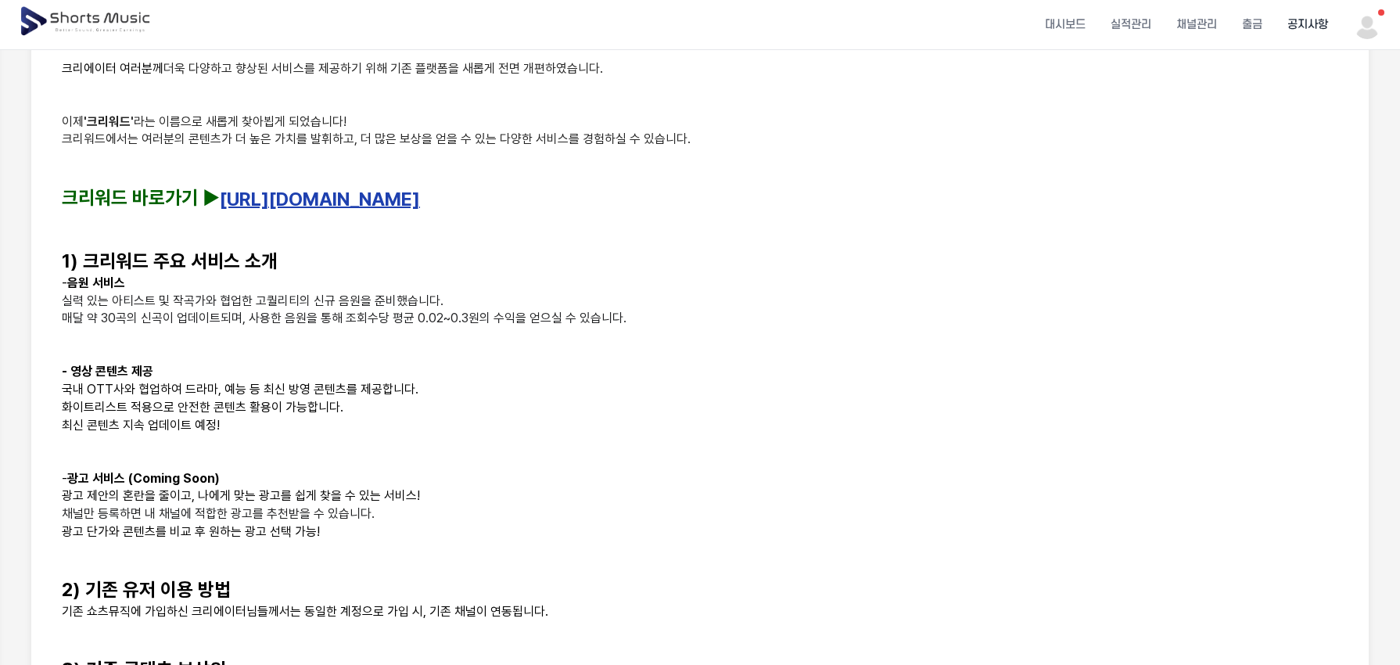
click at [356, 199] on link "https://creward.net/" at bounding box center [320, 198] width 200 height 23
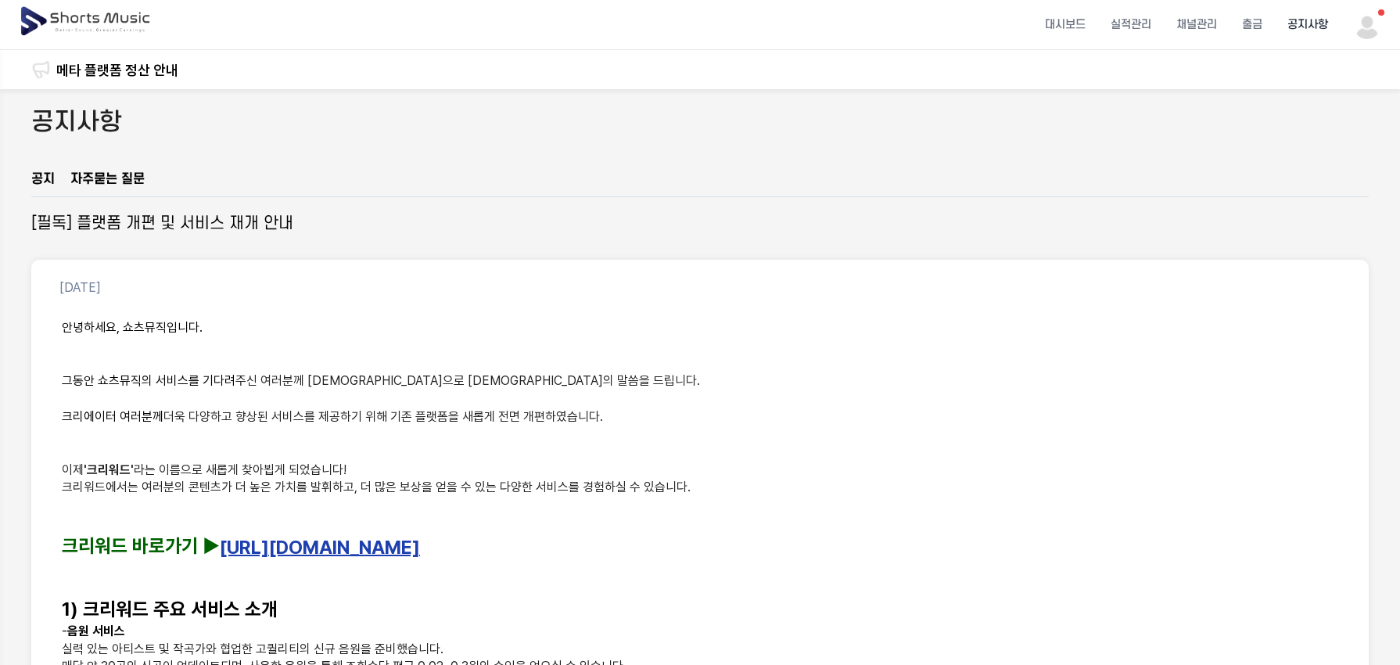
click at [774, 291] on div "2025-01-13" at bounding box center [704, 287] width 1290 height 19
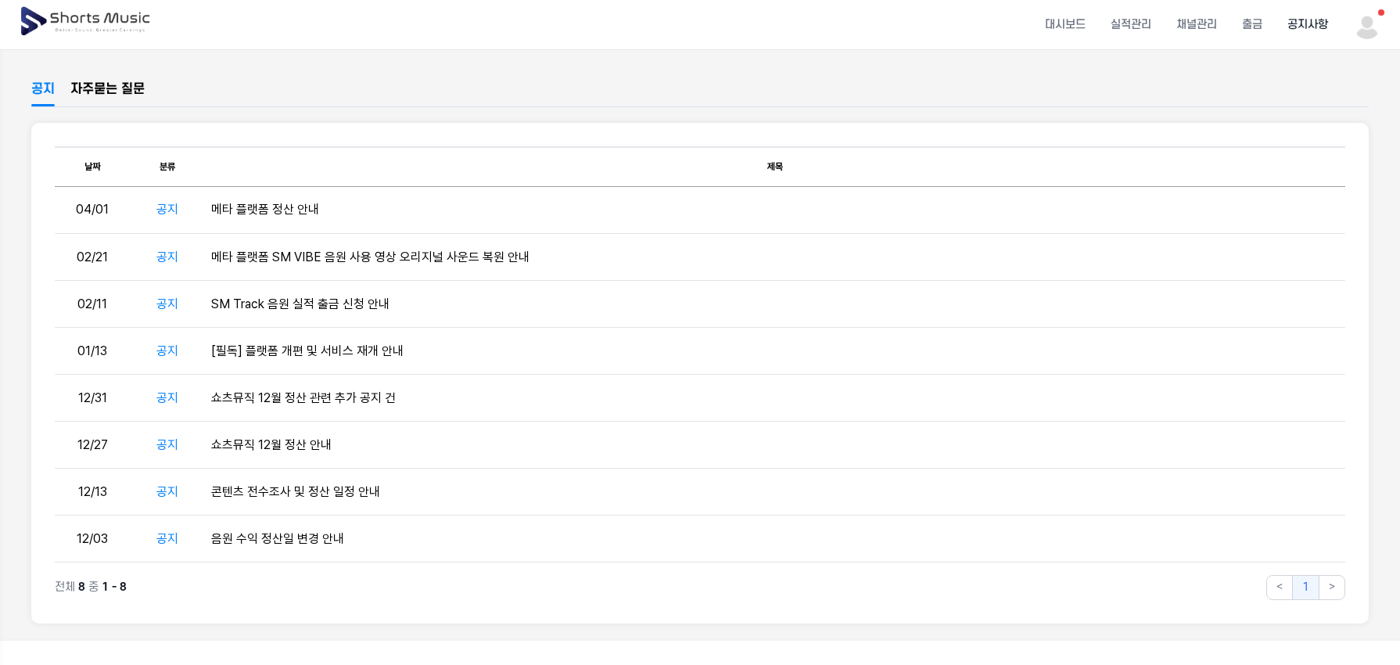
scroll to position [172, 0]
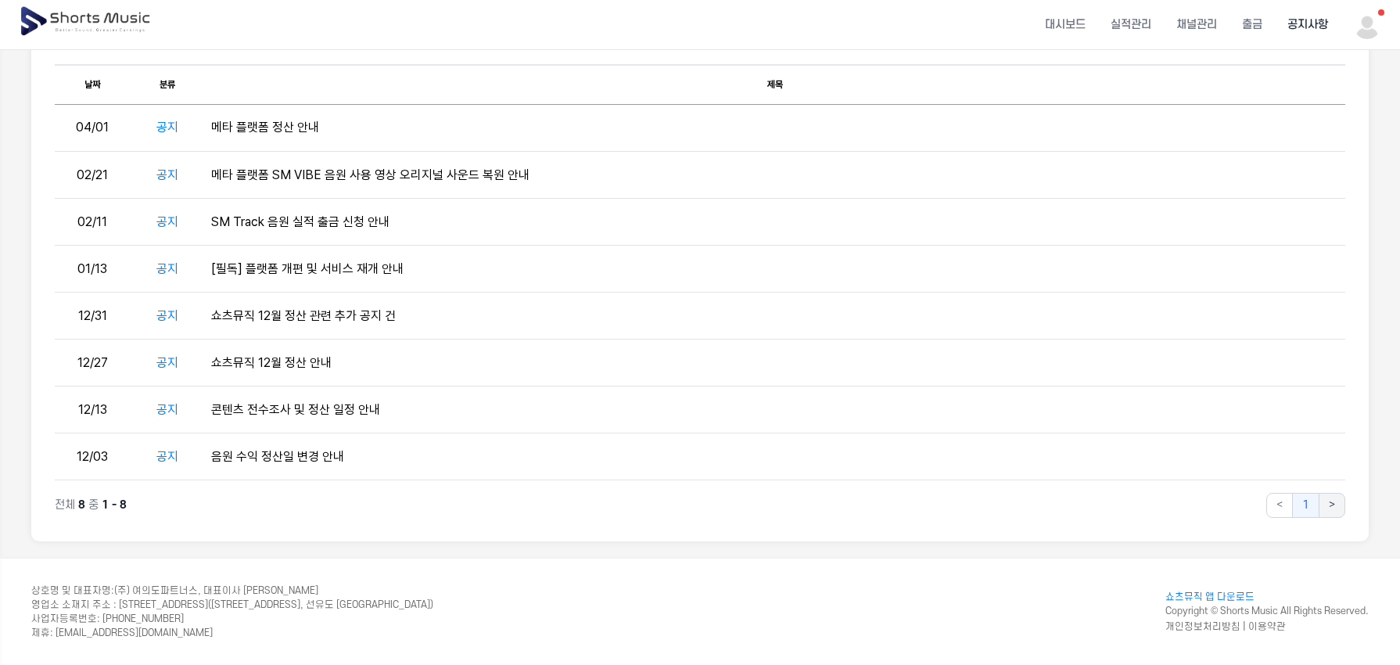
click at [1342, 500] on button ">" at bounding box center [1331, 505] width 27 height 25
click at [1296, 504] on button "1" at bounding box center [1305, 505] width 27 height 25
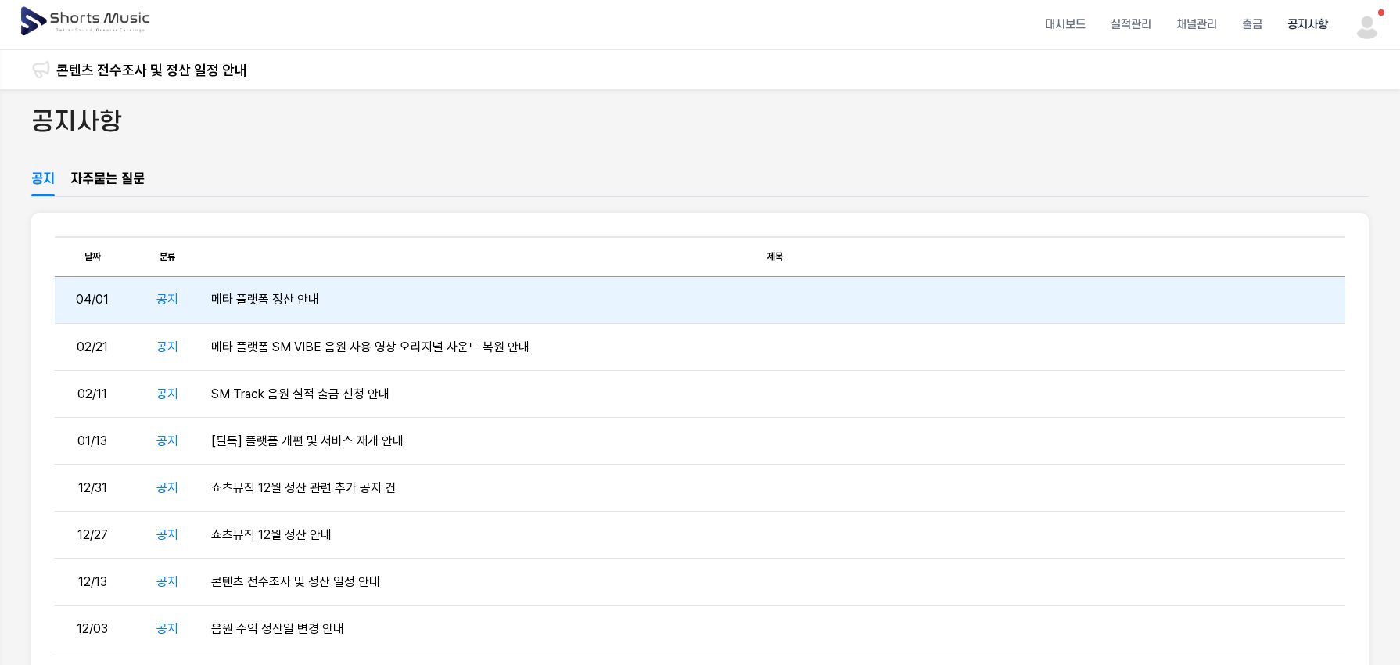
click at [640, 304] on td "메타 플랫폼 정산 안내" at bounding box center [775, 300] width 1140 height 47
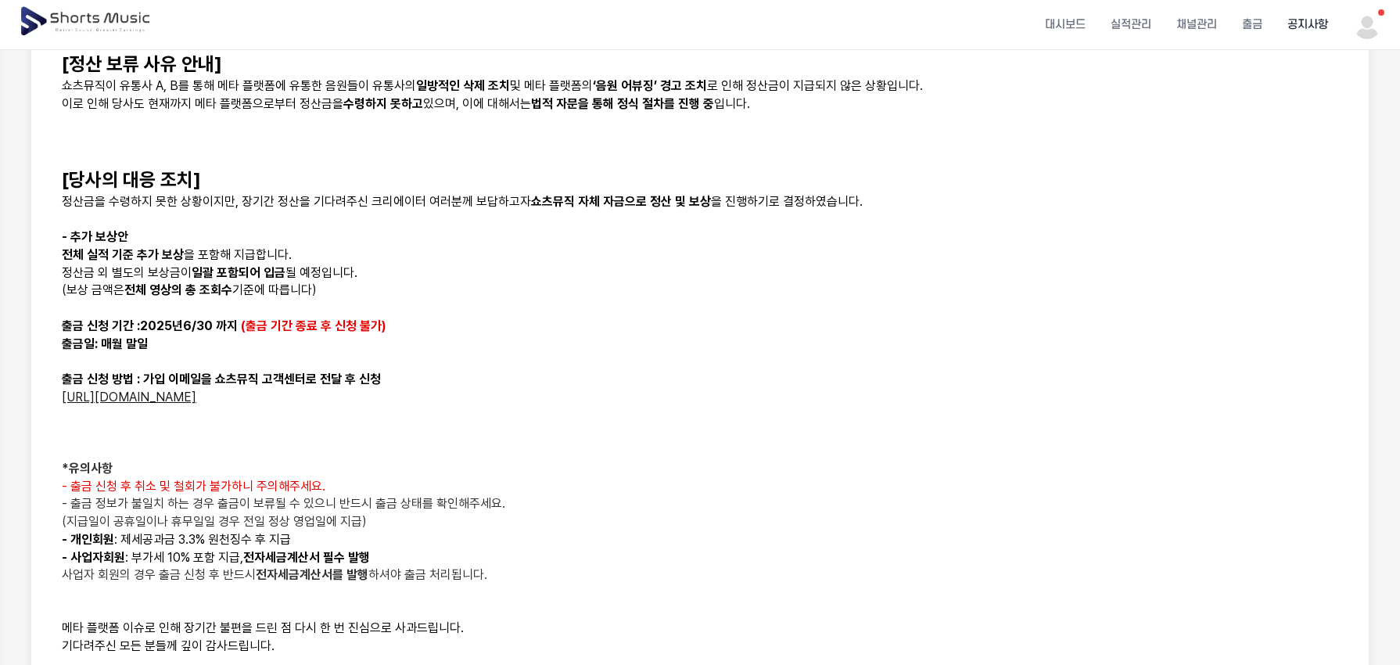
scroll to position [392, 0]
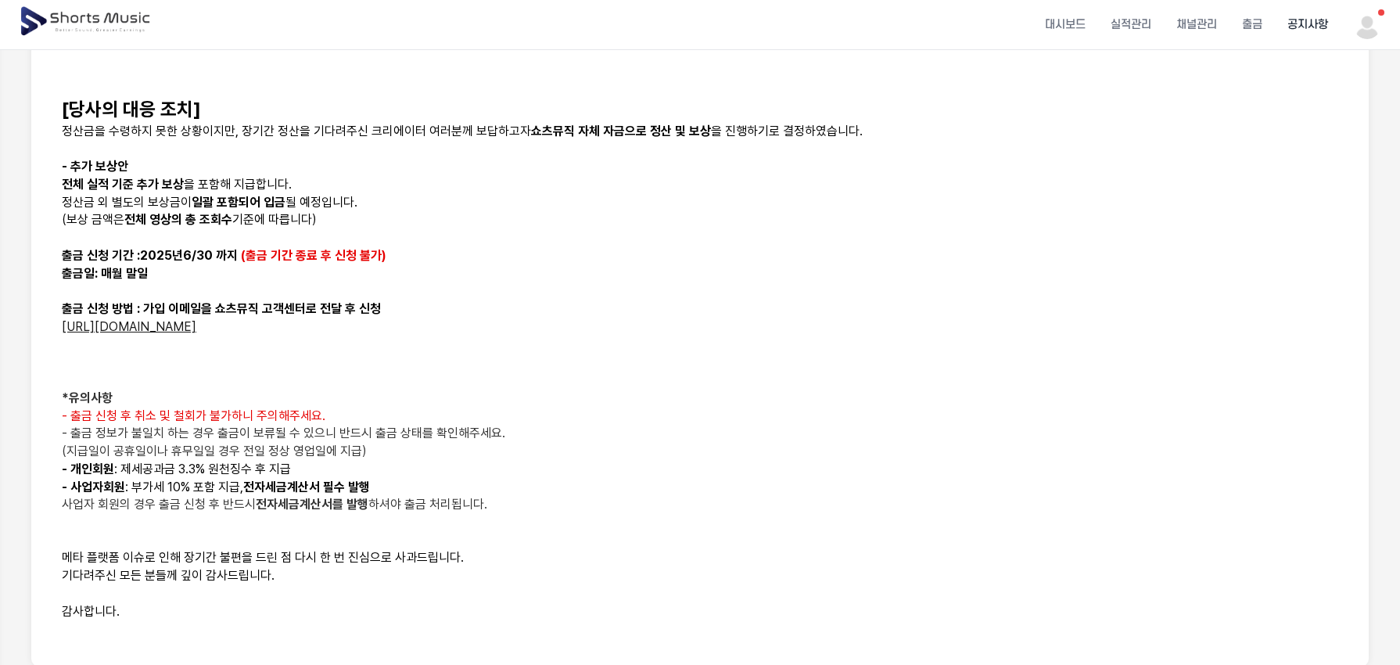
click at [381, 300] on p "출금 신청 방법 : 가입 이메일을 쇼츠뮤직 고객센터로 전달 후 신청" at bounding box center [700, 309] width 1276 height 18
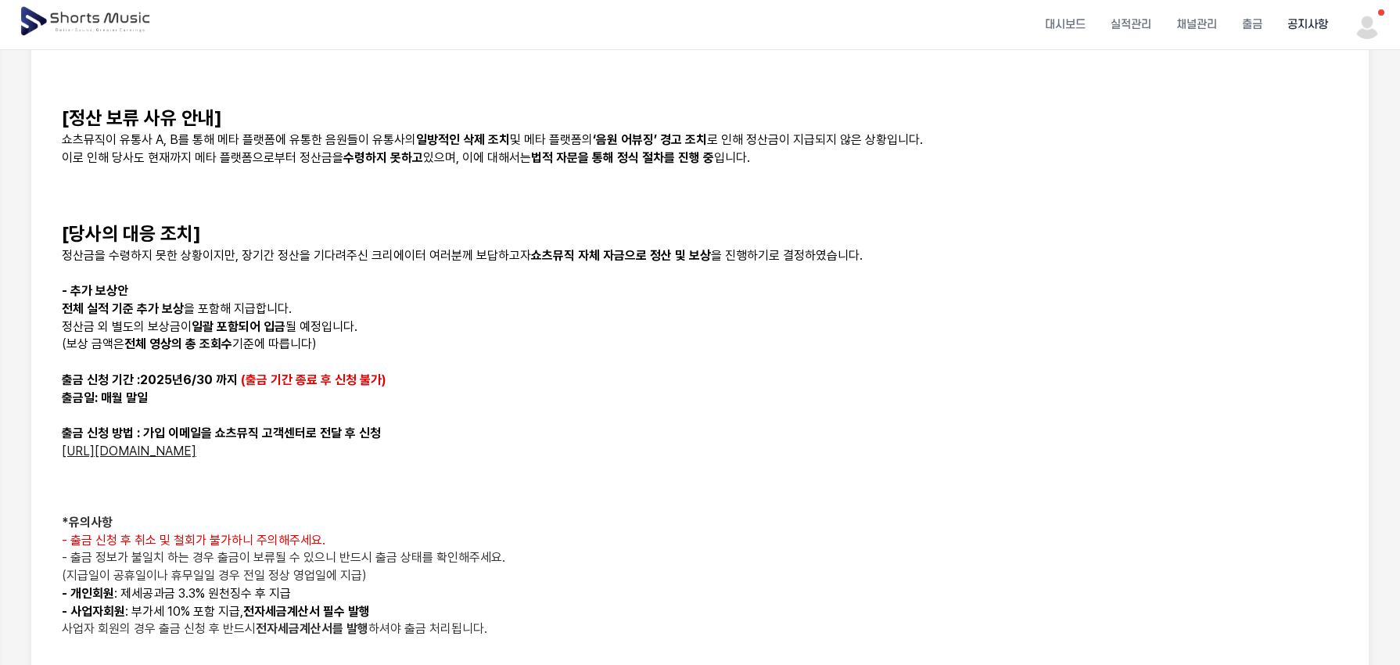
scroll to position [645, 0]
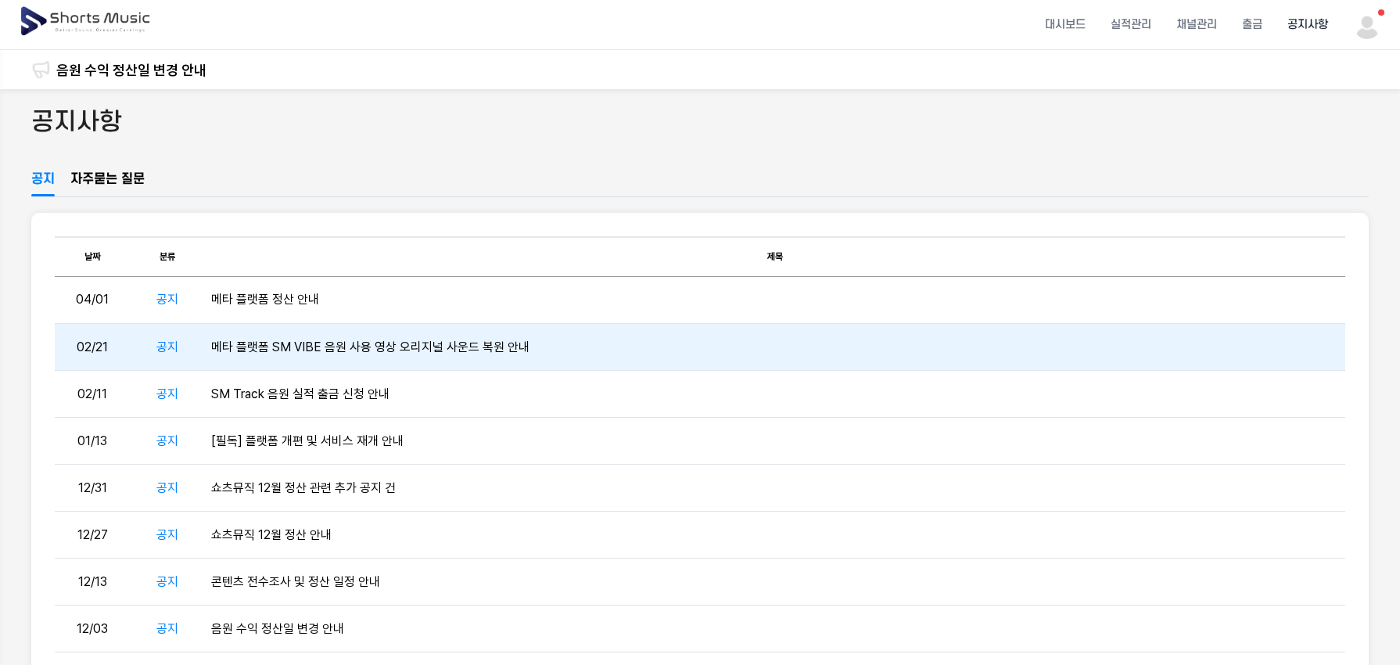
click at [347, 347] on td "메타 플랫폼 SM VIBE 음원 사용 영상 오리지널 사운드 복원 안내" at bounding box center [775, 347] width 1140 height 47
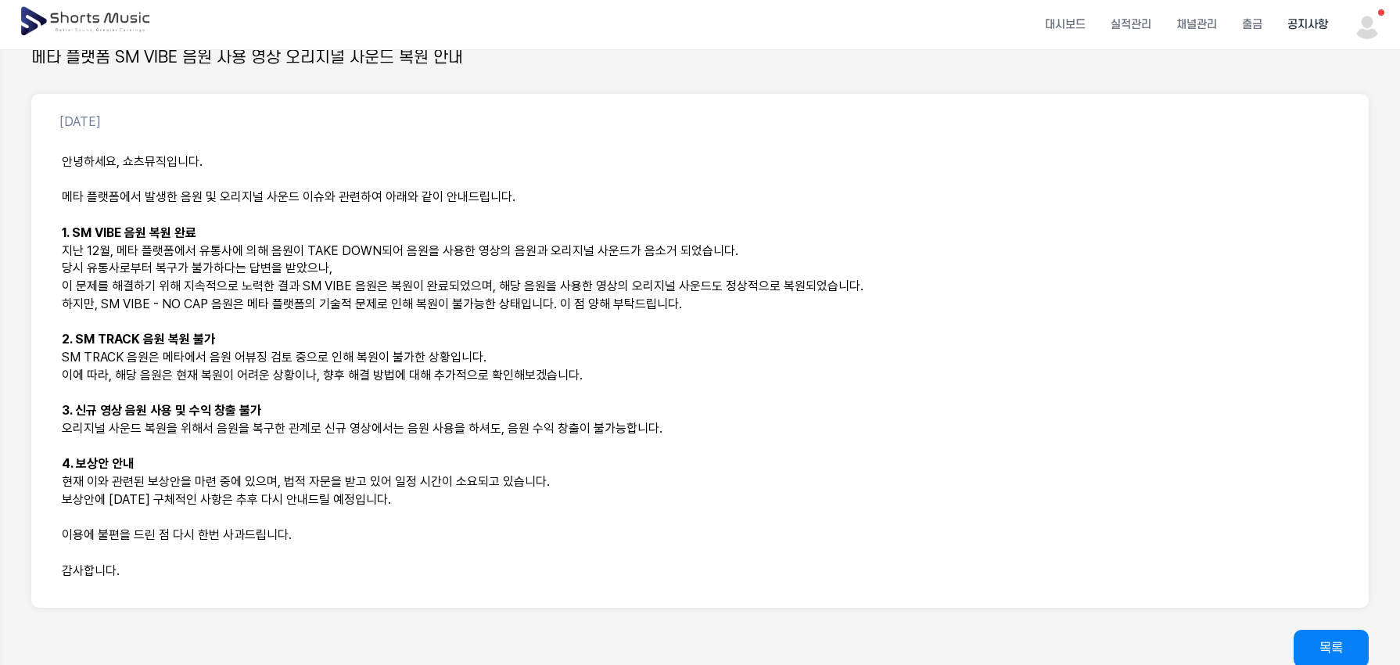
scroll to position [164, 0]
